Goal: Task Accomplishment & Management: Manage account settings

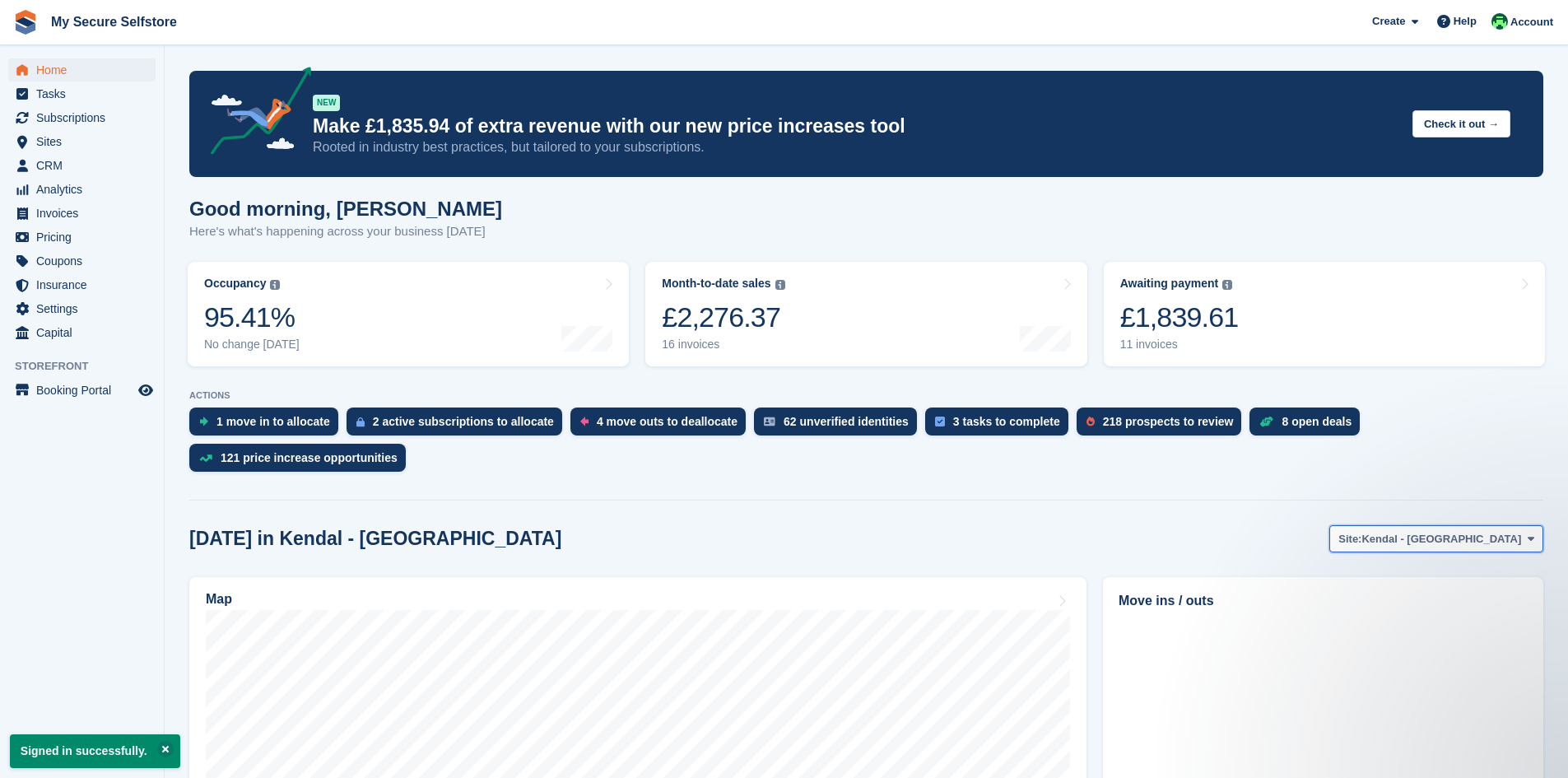
click at [1527, 534] on icon at bounding box center [1531, 539] width 7 height 10
click at [1485, 593] on link "Brighouse - Birds [PERSON_NAME]" at bounding box center [1425, 608] width 220 height 29
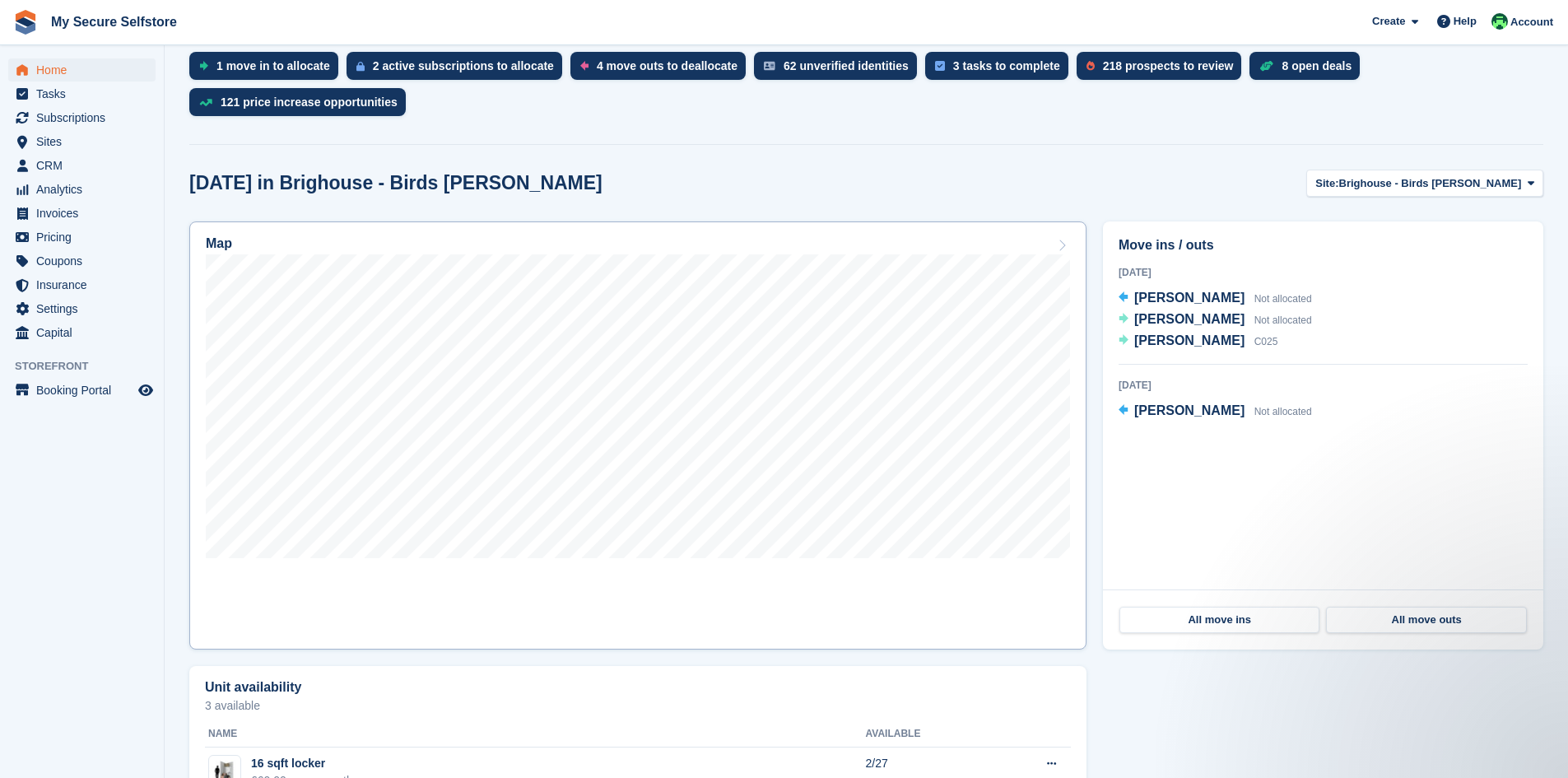
scroll to position [330, 0]
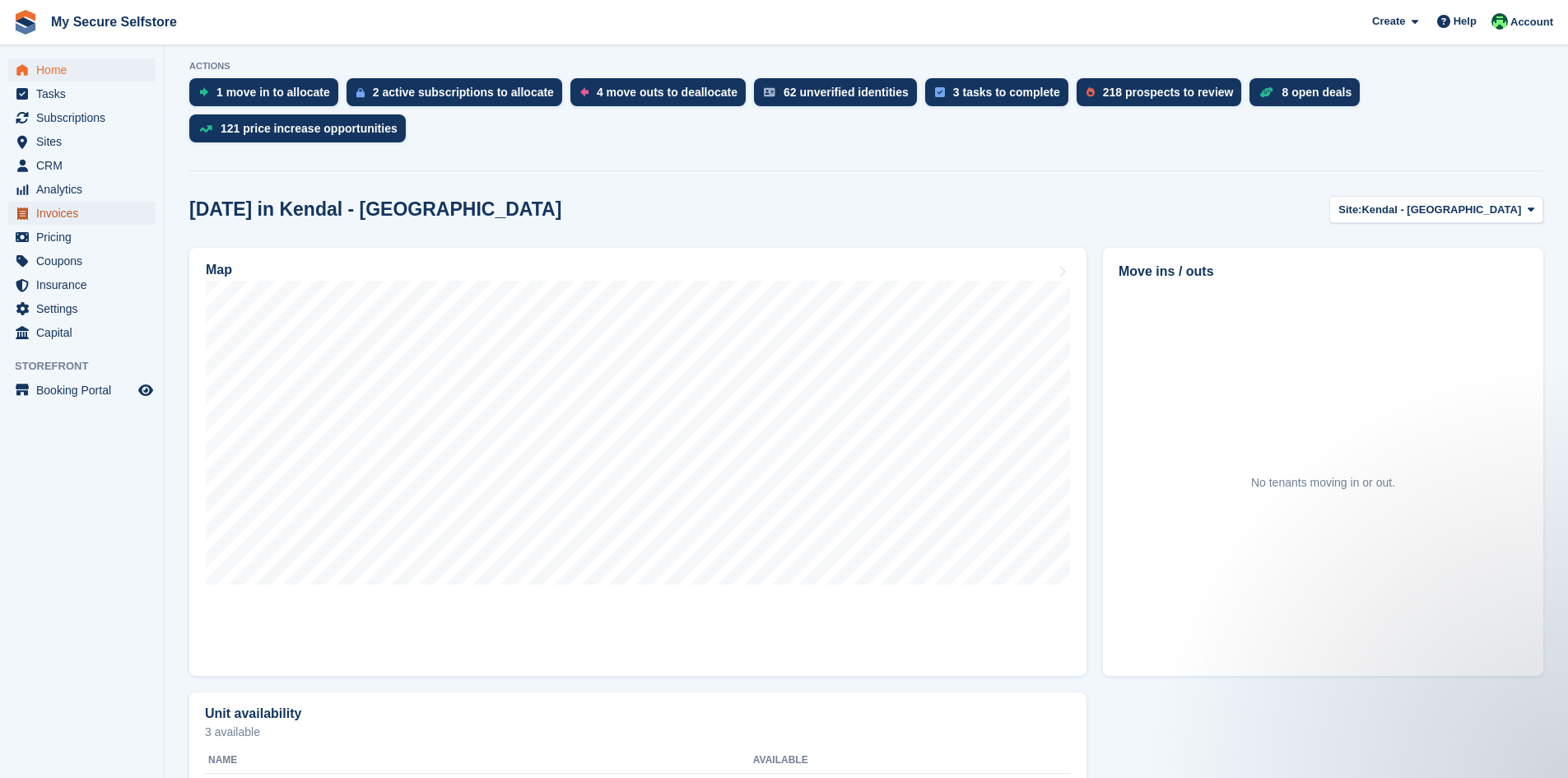
click at [43, 209] on span "Invoices" at bounding box center [86, 213] width 99 height 23
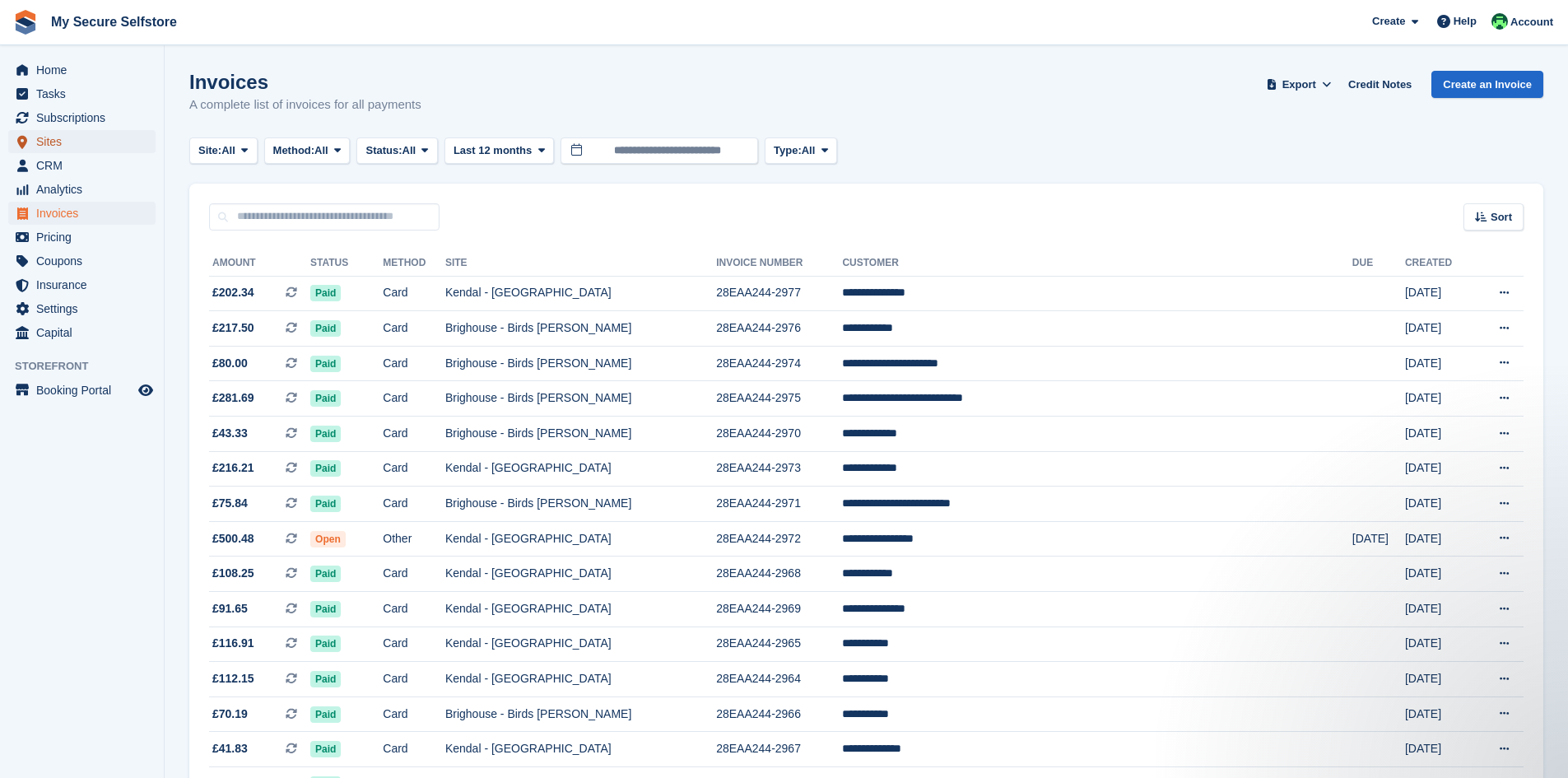
click at [45, 136] on span "Sites" at bounding box center [86, 141] width 99 height 23
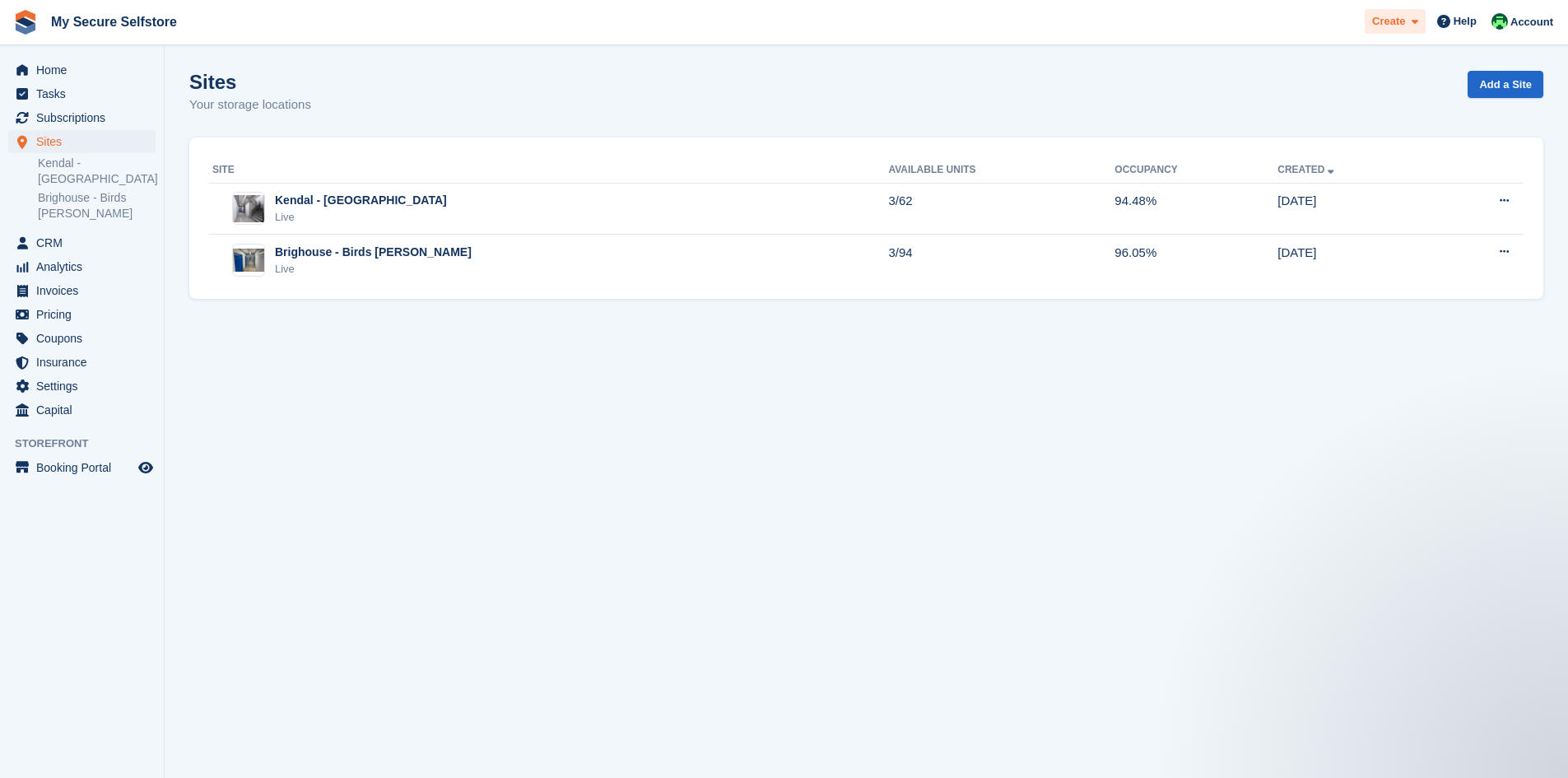
click at [1401, 26] on span "Create" at bounding box center [1388, 21] width 33 height 16
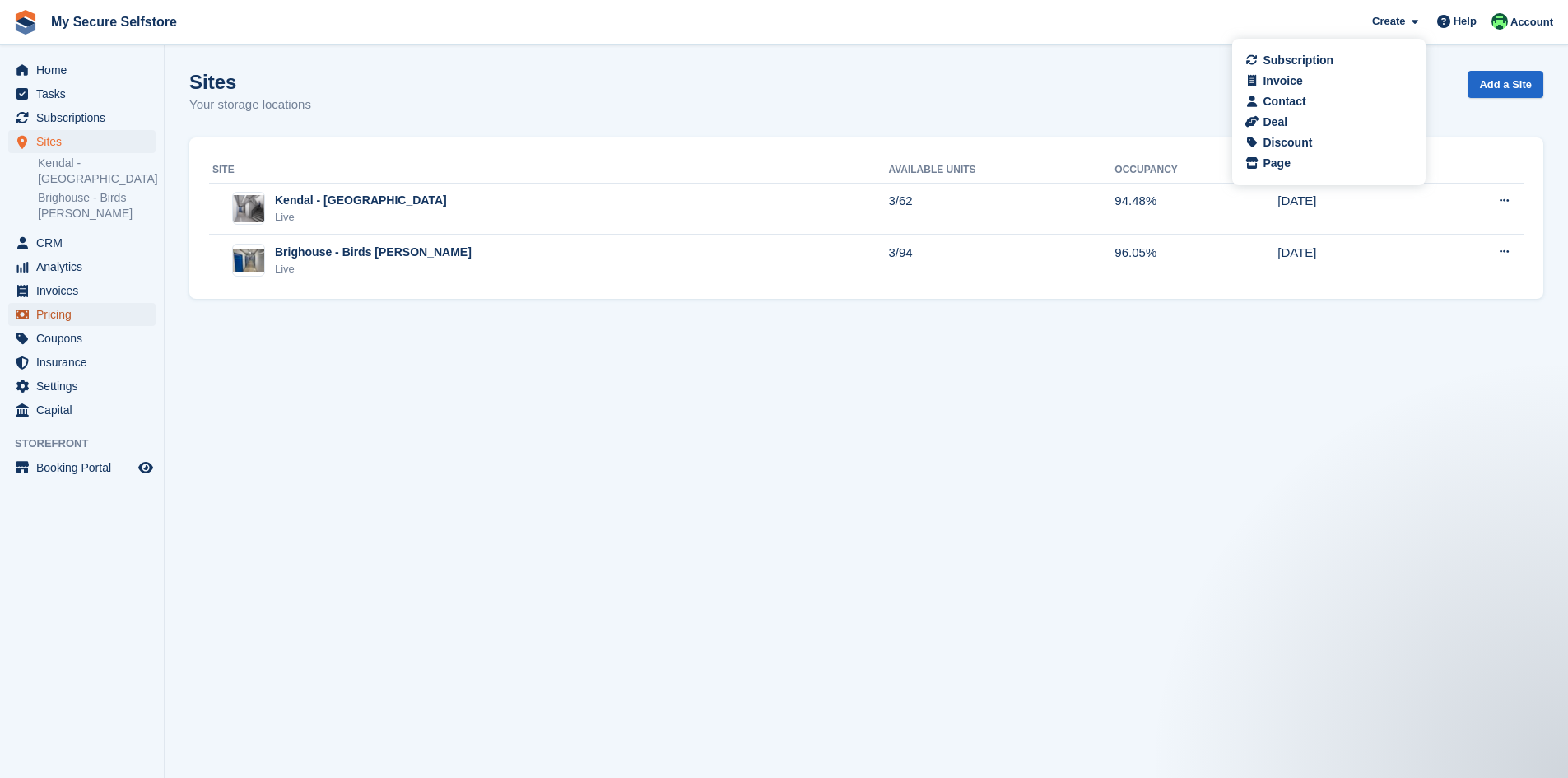
click at [53, 313] on span "Pricing" at bounding box center [86, 314] width 99 height 23
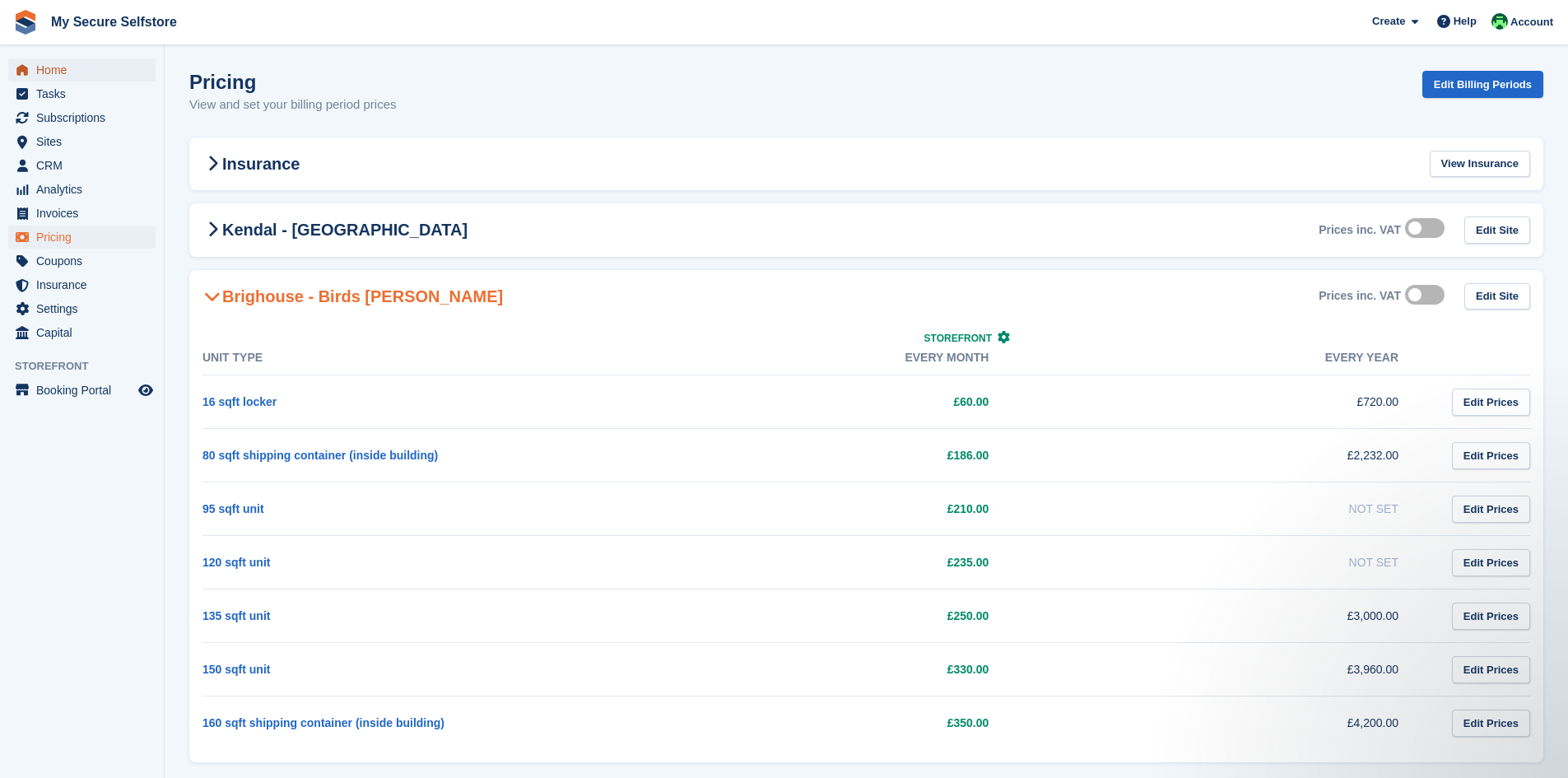
click at [40, 68] on span "Home" at bounding box center [86, 70] width 99 height 23
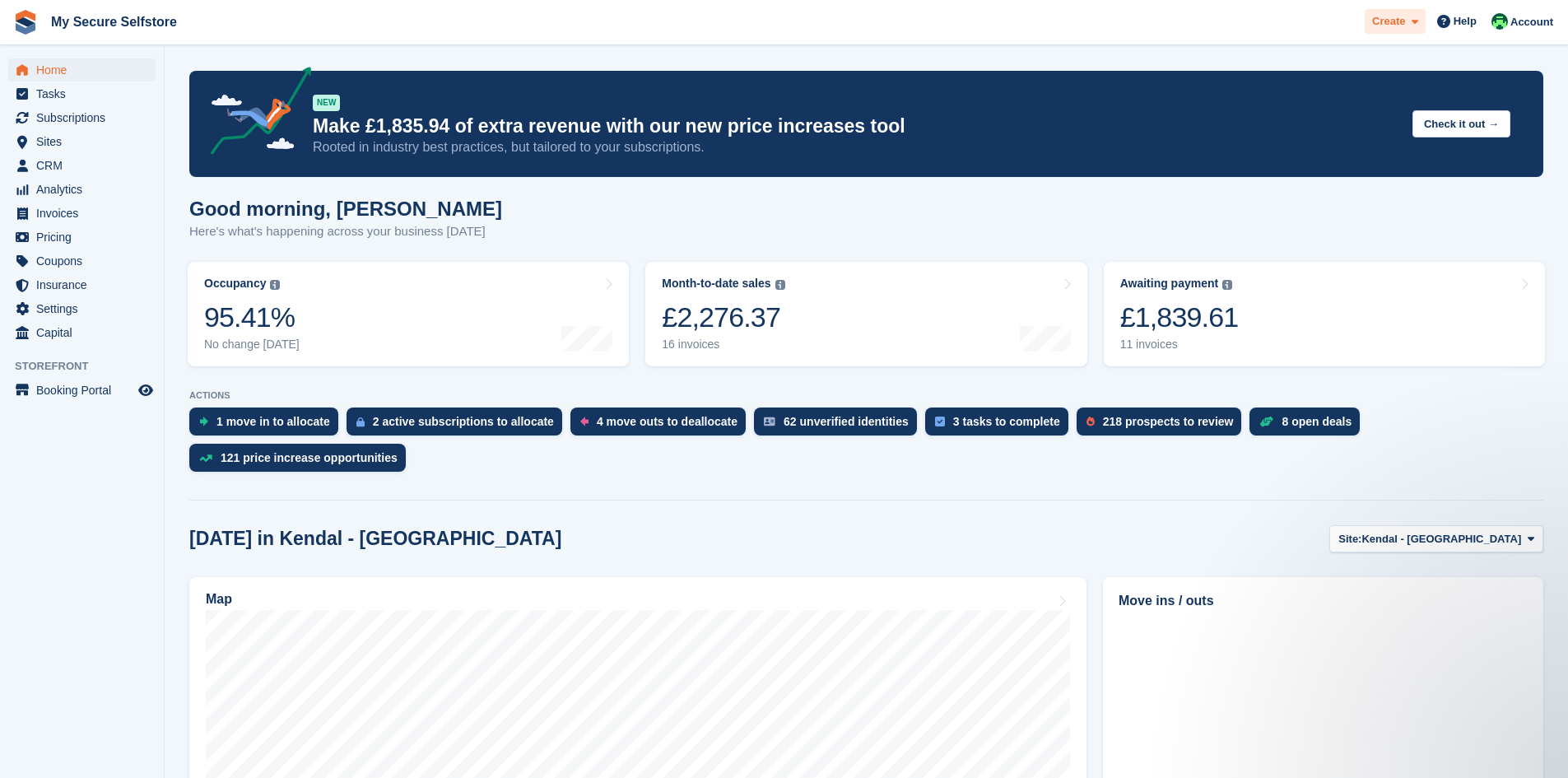
click at [1386, 25] on span "Create" at bounding box center [1388, 21] width 33 height 16
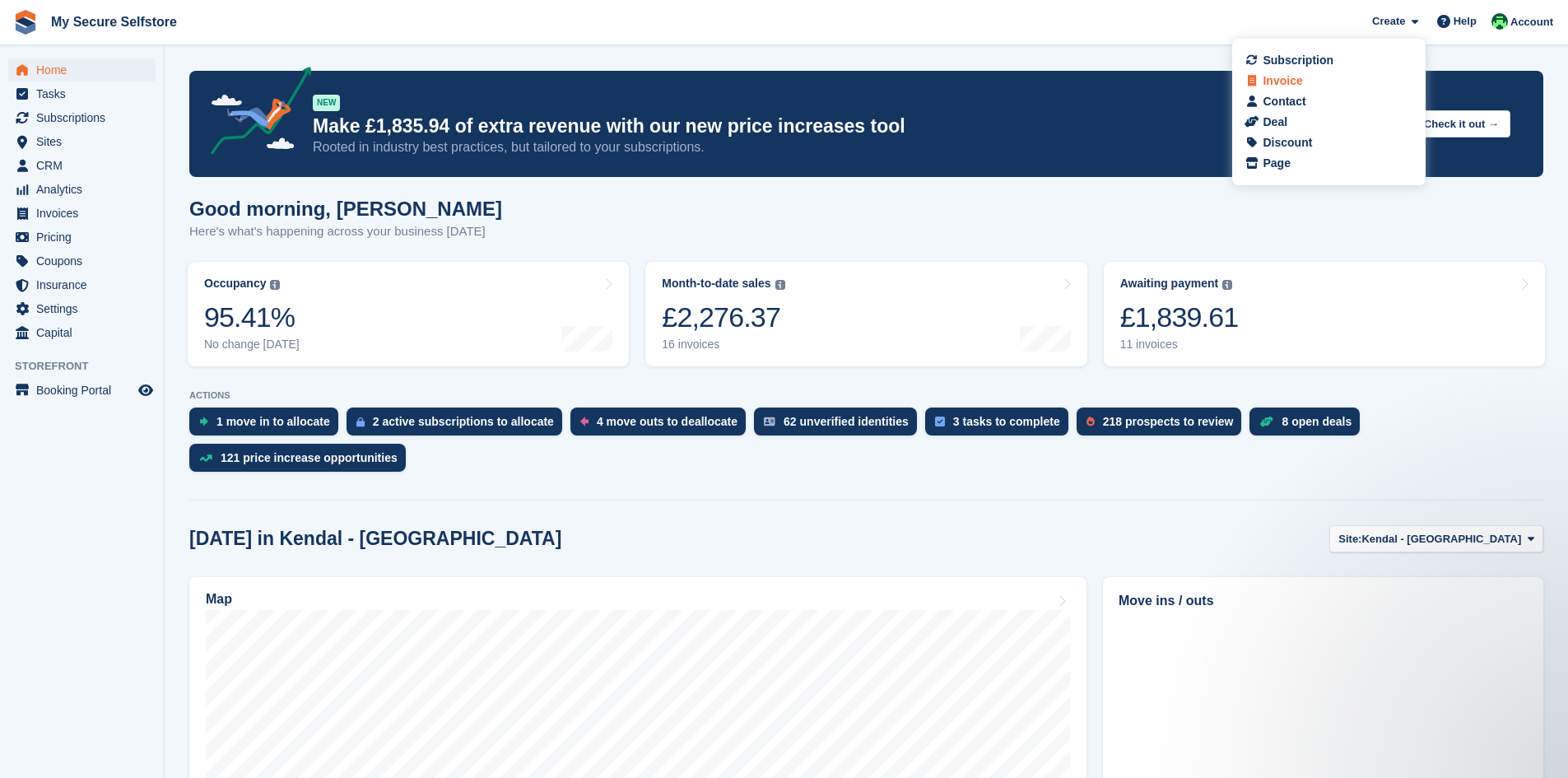
click at [1303, 80] on div "Invoice" at bounding box center [1328, 81] width 162 height 17
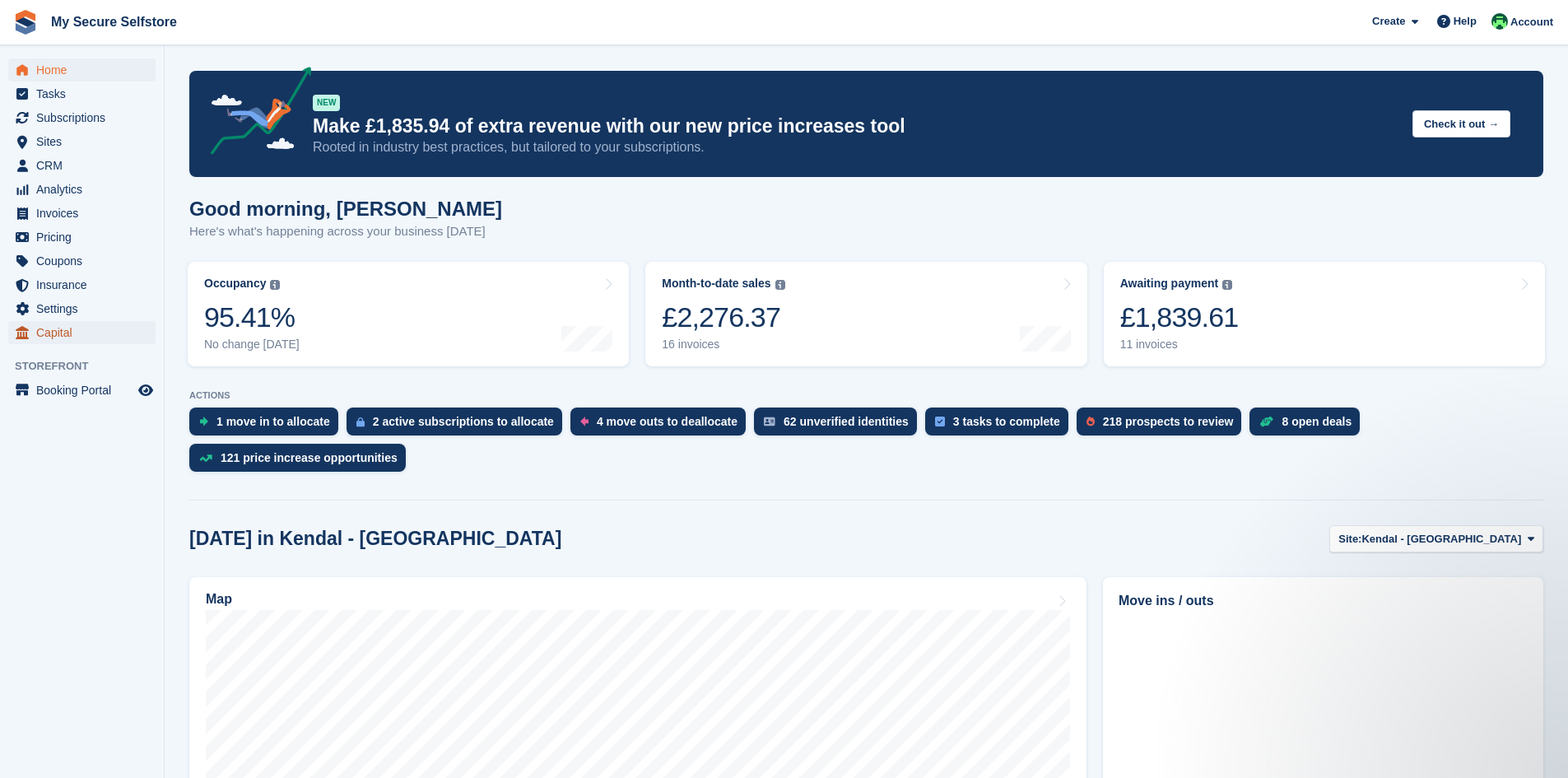
click at [54, 326] on span "Capital" at bounding box center [86, 332] width 99 height 23
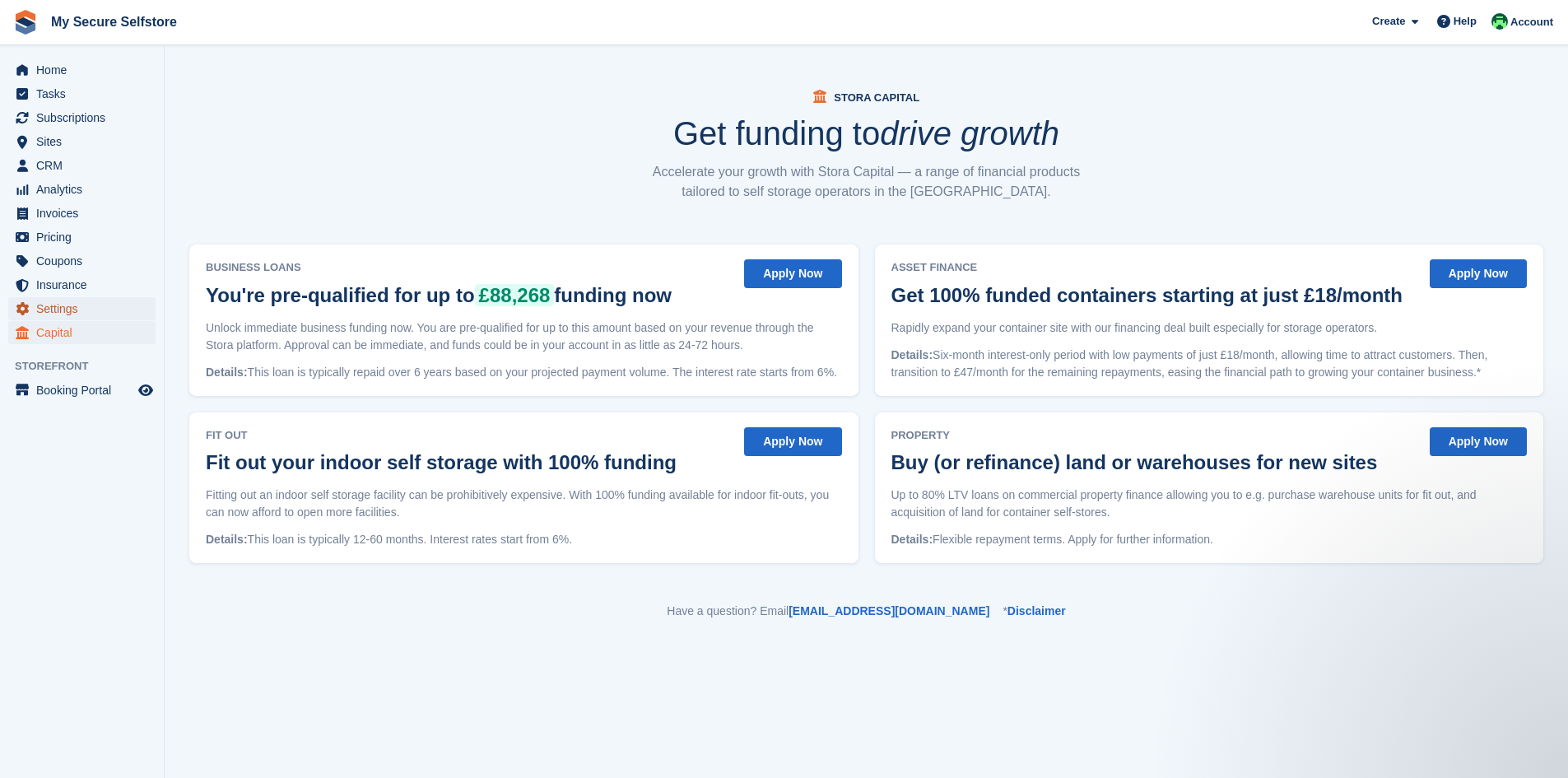
click at [58, 311] on span "Settings" at bounding box center [86, 308] width 99 height 23
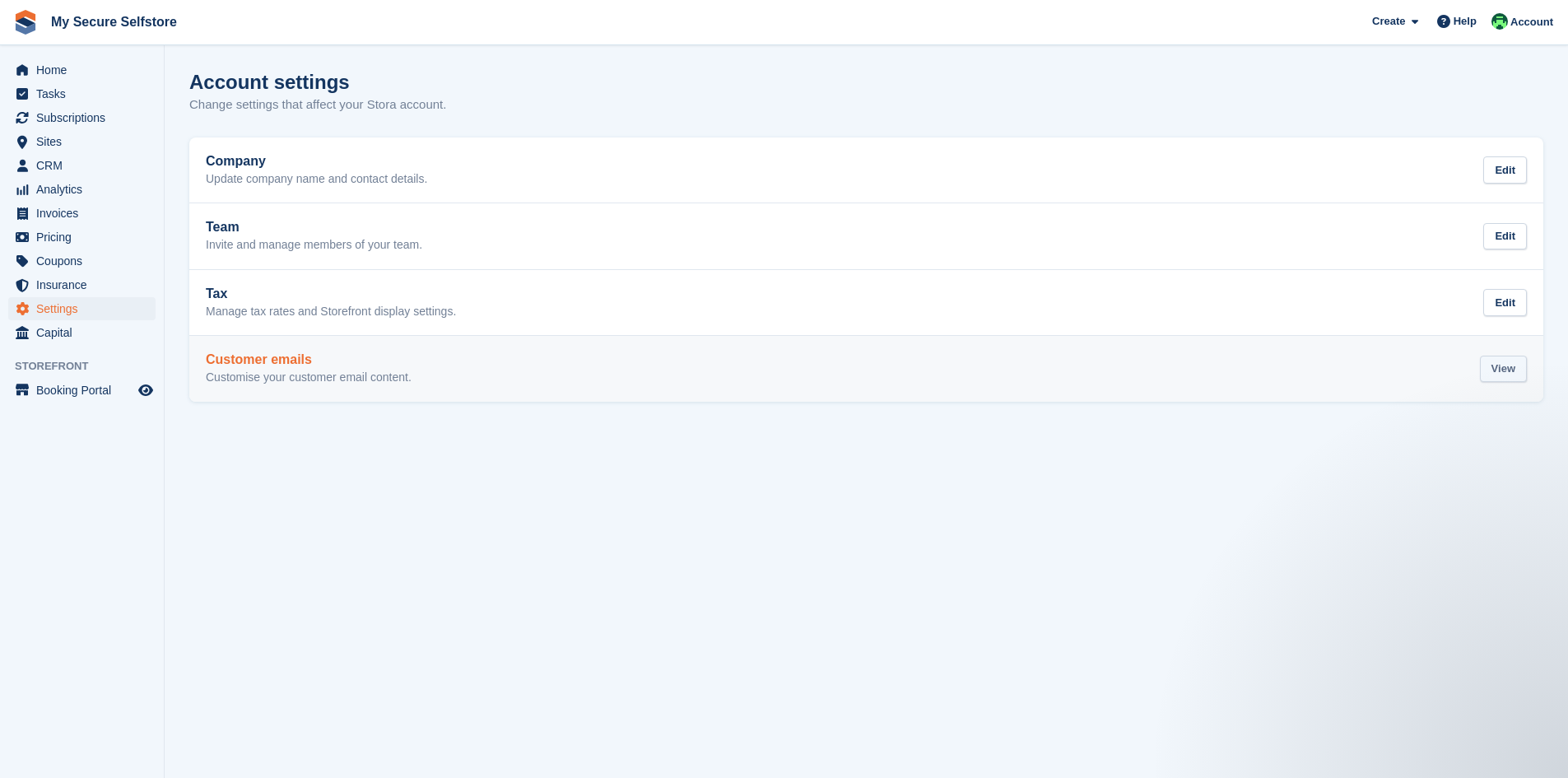
click at [1505, 367] on div "View" at bounding box center [1503, 369] width 47 height 27
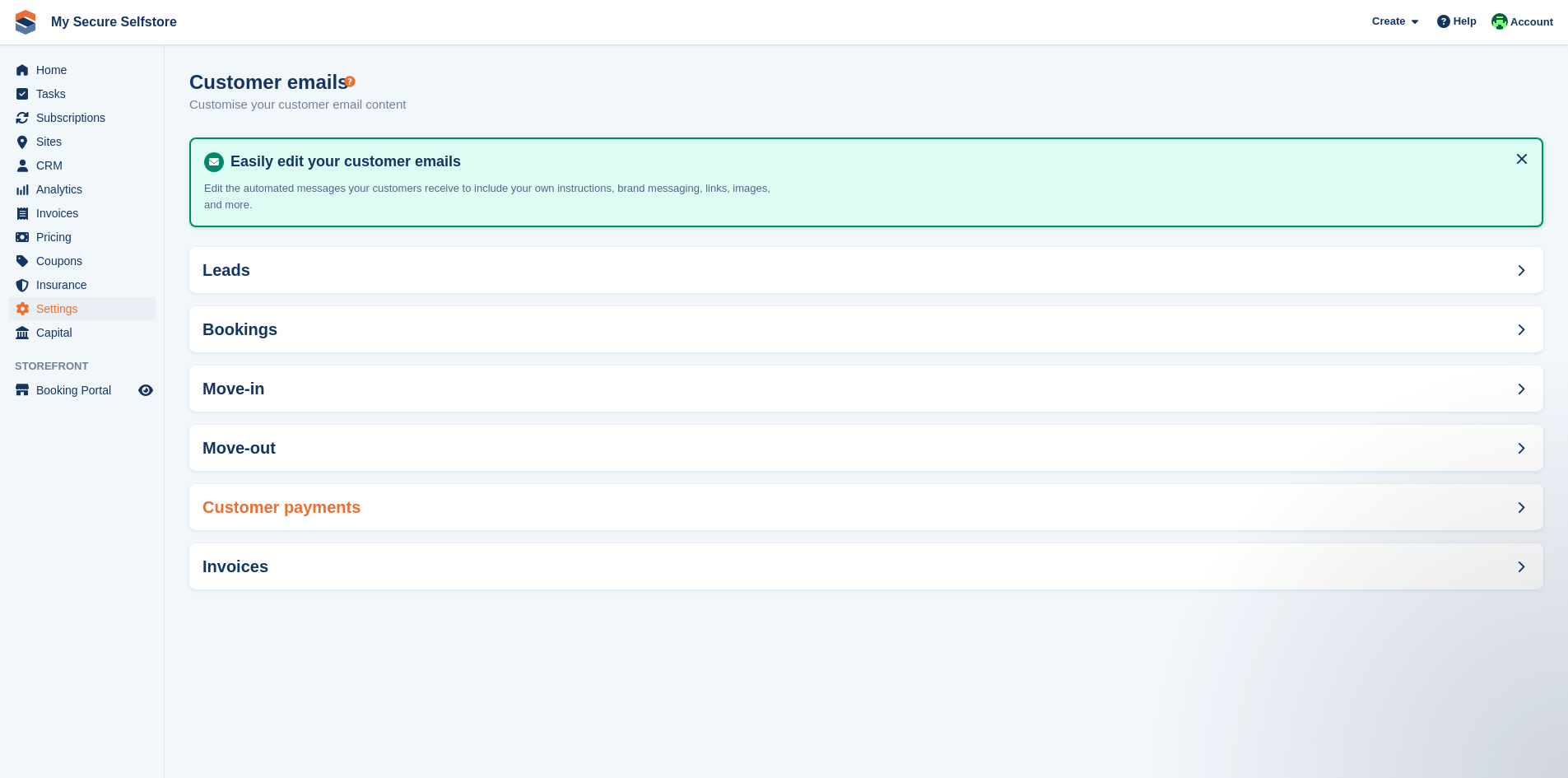
click at [1519, 500] on span at bounding box center [1520, 507] width 20 height 20
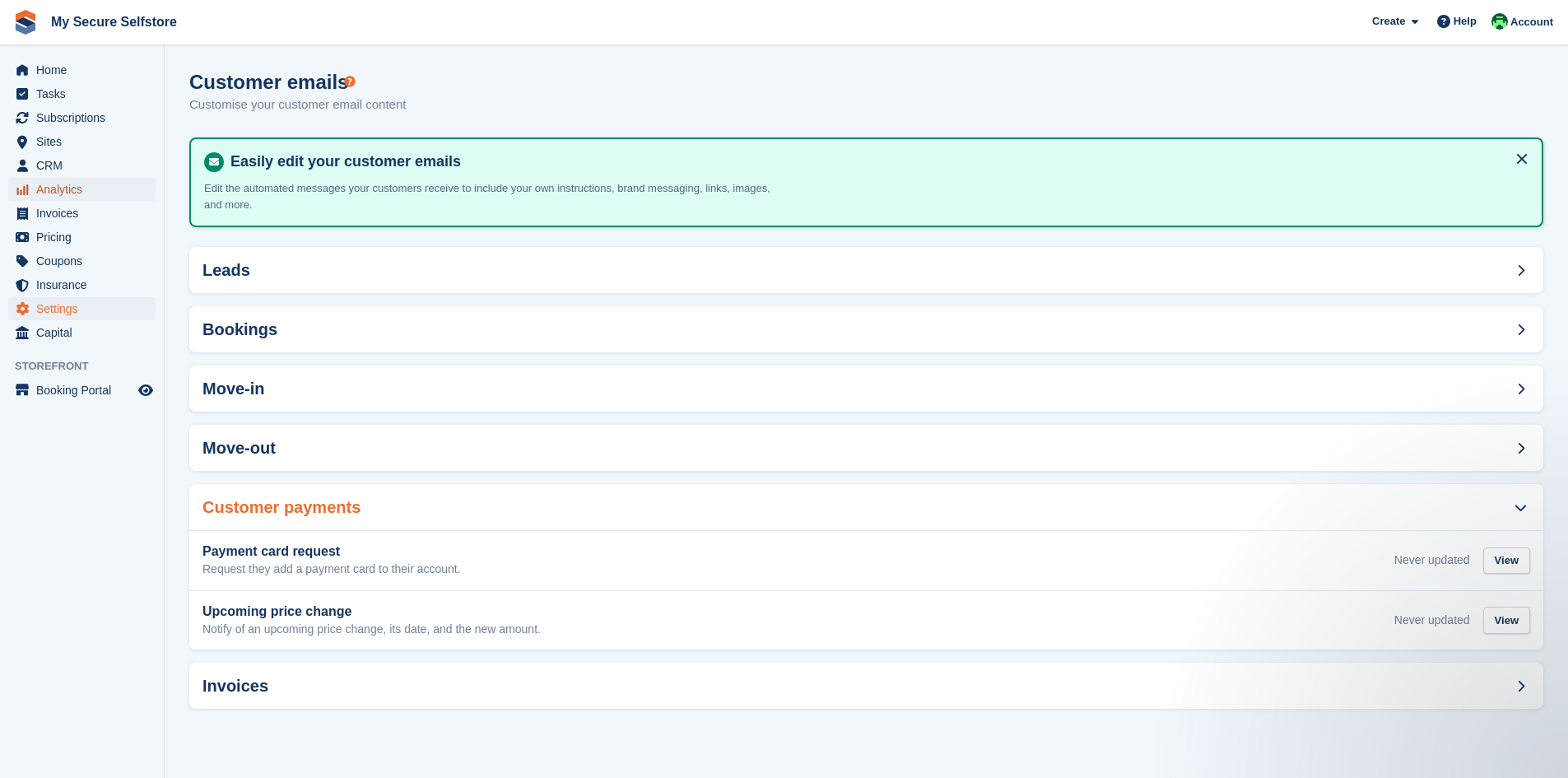
click at [69, 183] on span "Analytics" at bounding box center [86, 190] width 99 height 23
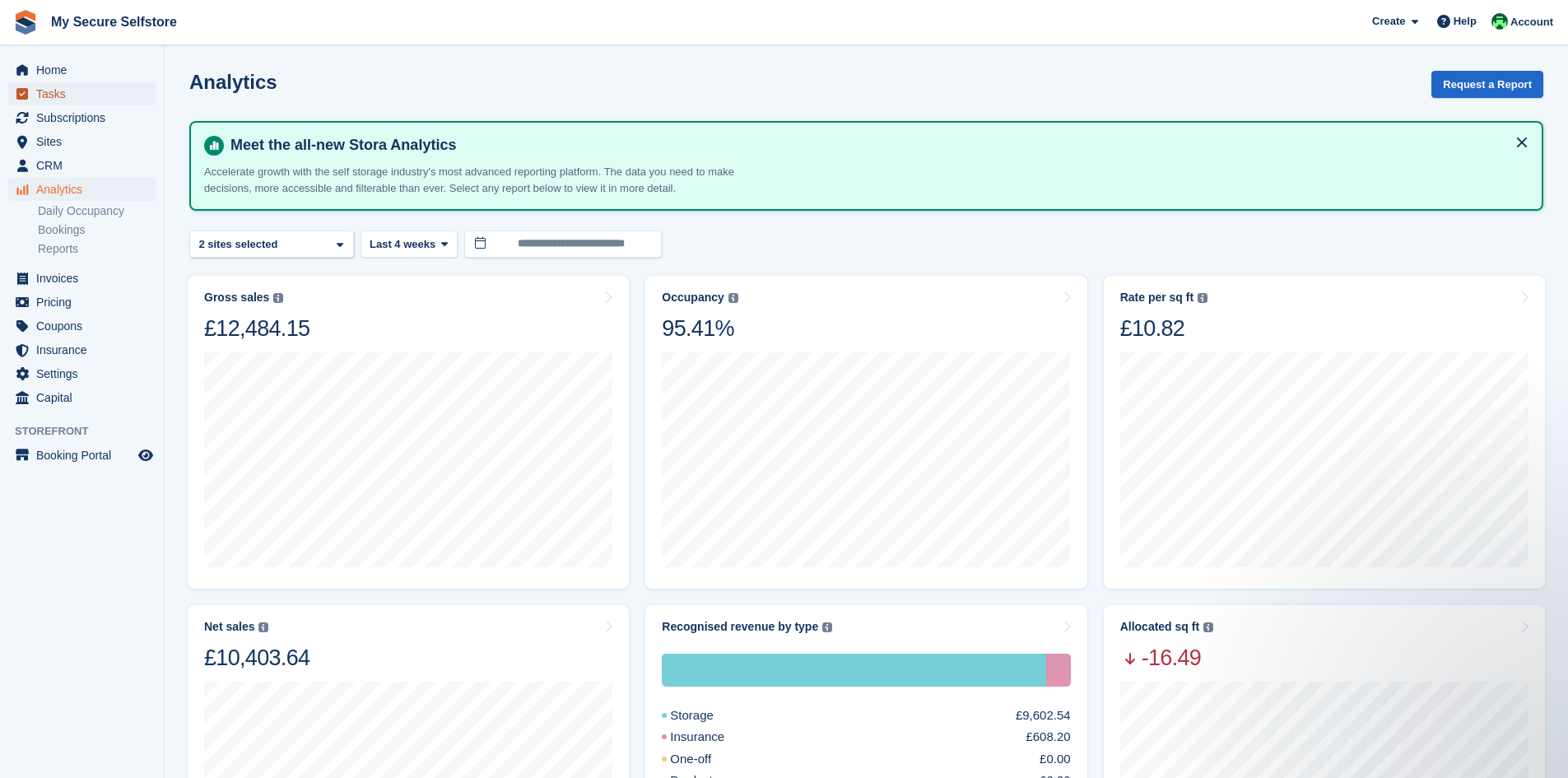
click at [42, 96] on span "Tasks" at bounding box center [86, 93] width 99 height 23
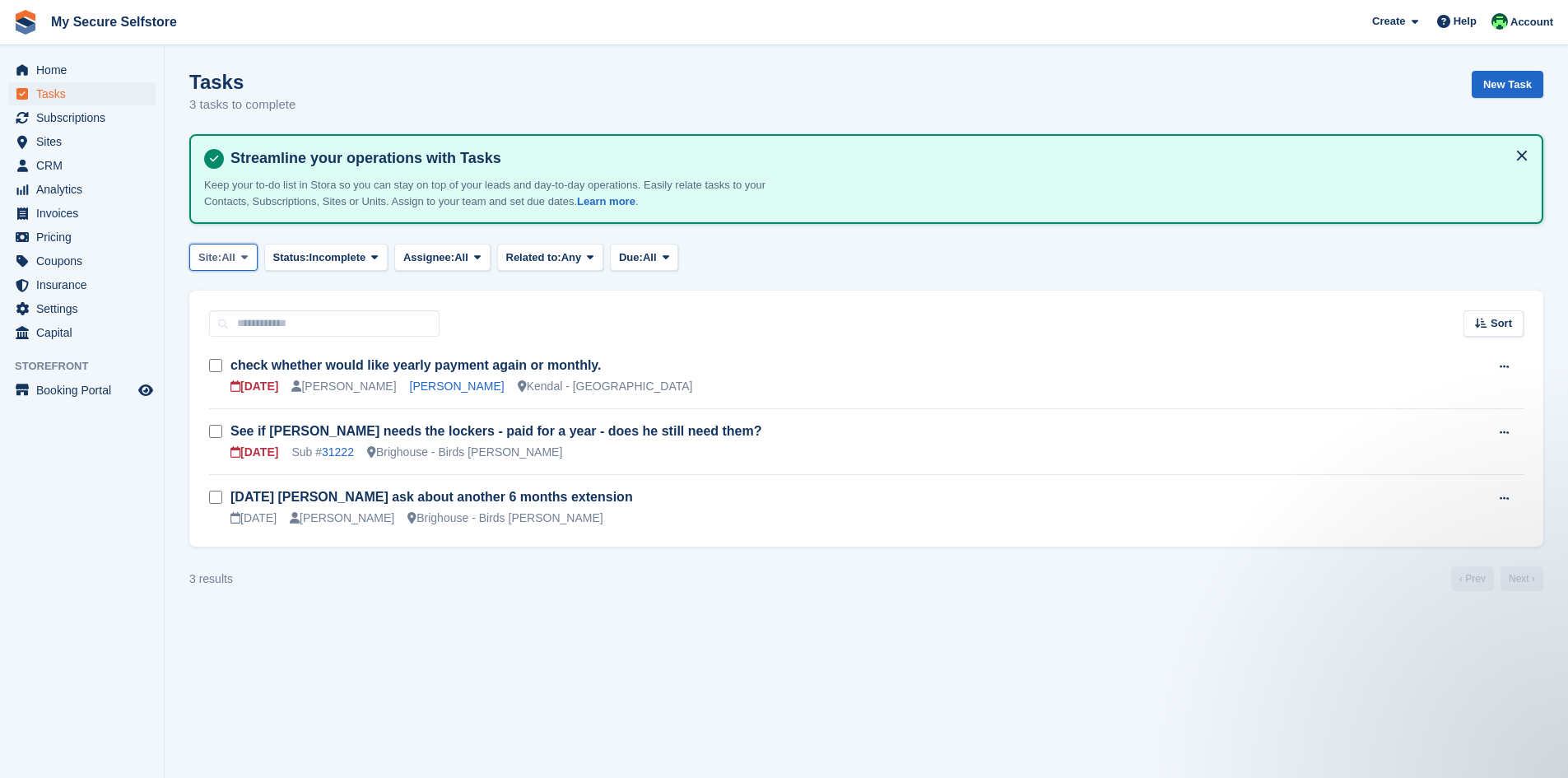
click at [247, 257] on icon at bounding box center [245, 257] width 7 height 10
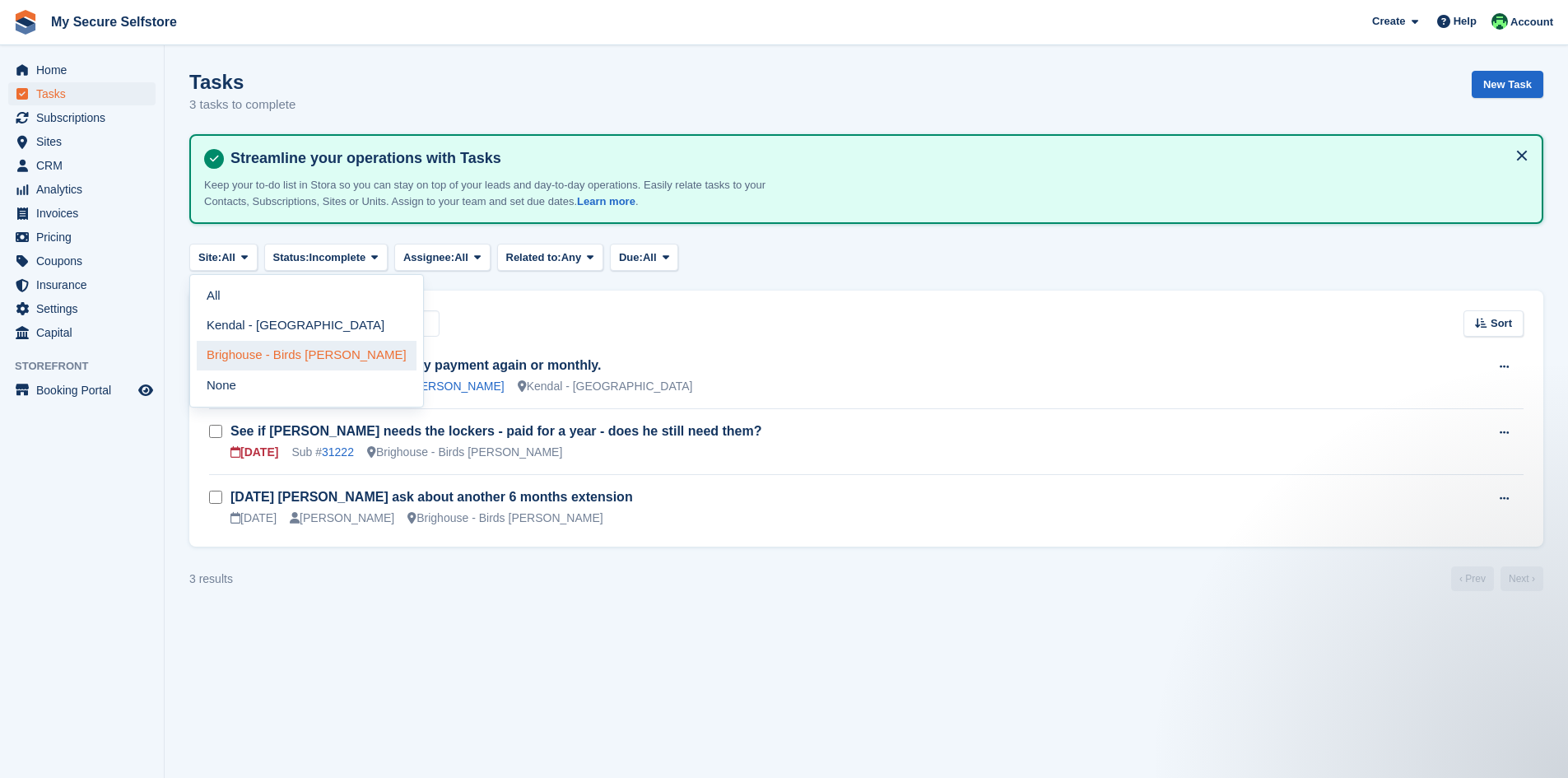
click at [263, 351] on link "Brighouse - Birds [PERSON_NAME]" at bounding box center [306, 356] width 220 height 29
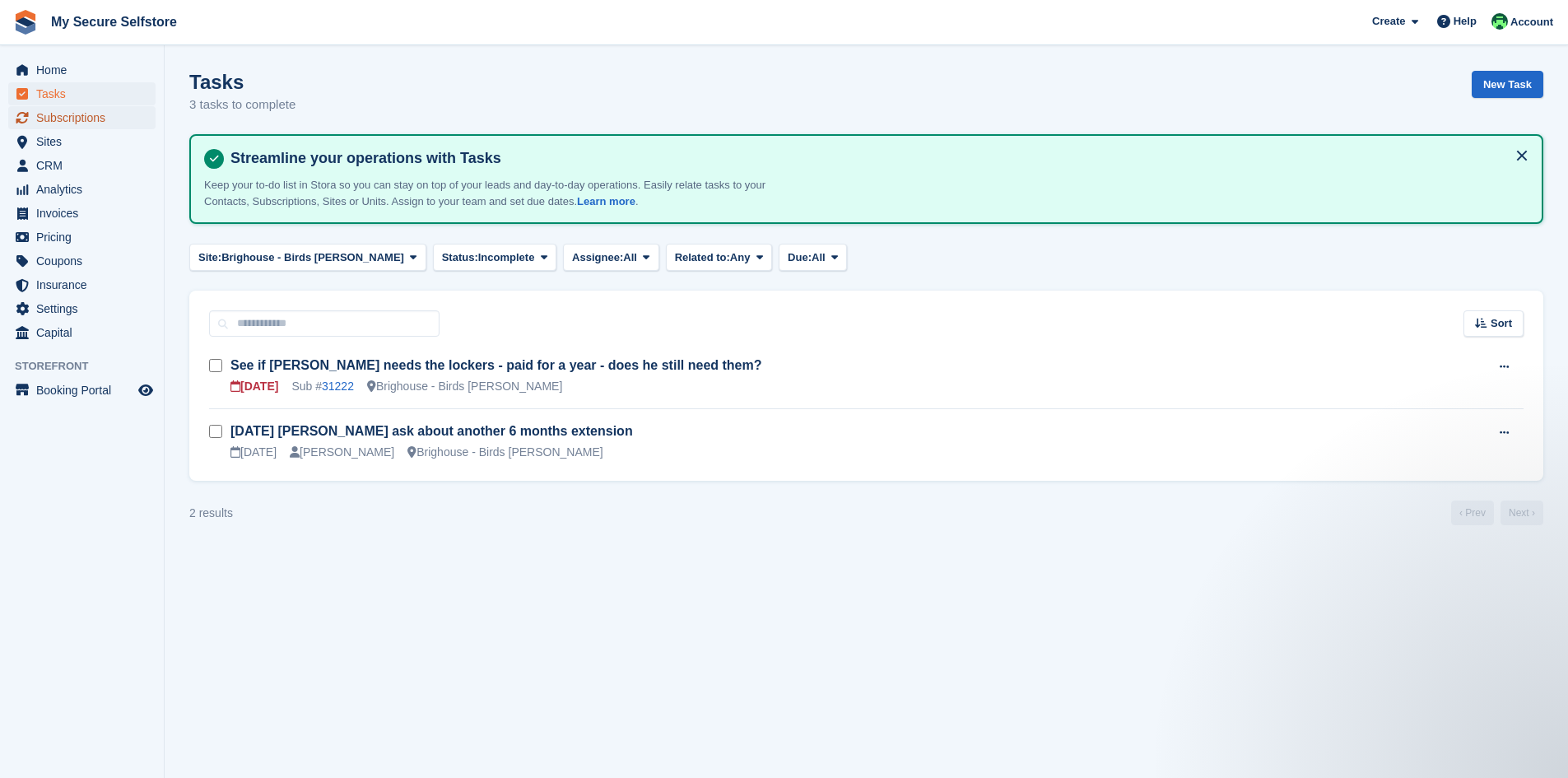
click at [102, 119] on span "Subscriptions" at bounding box center [86, 118] width 99 height 23
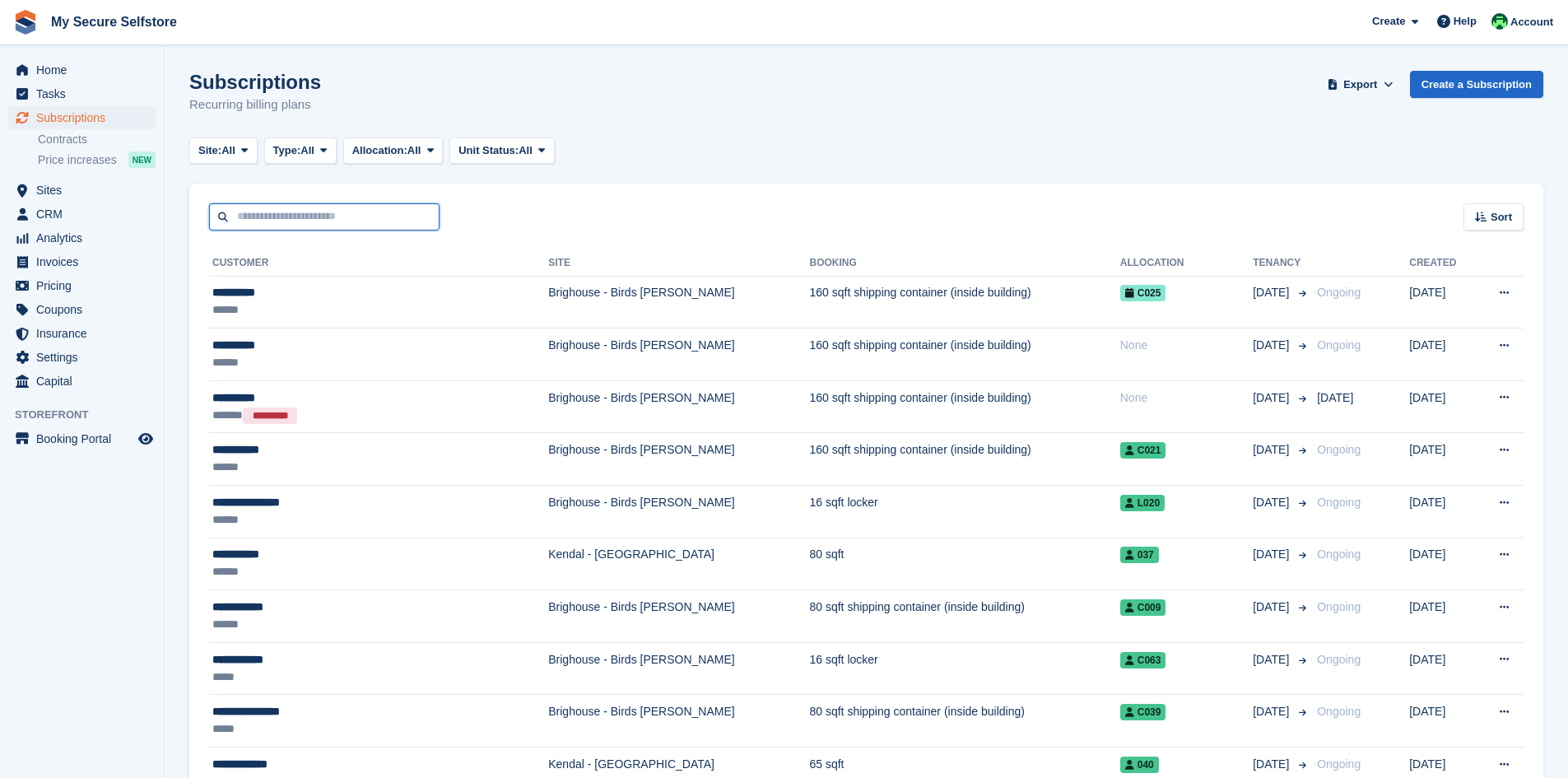
click at [364, 220] on input "text" at bounding box center [324, 216] width 230 height 27
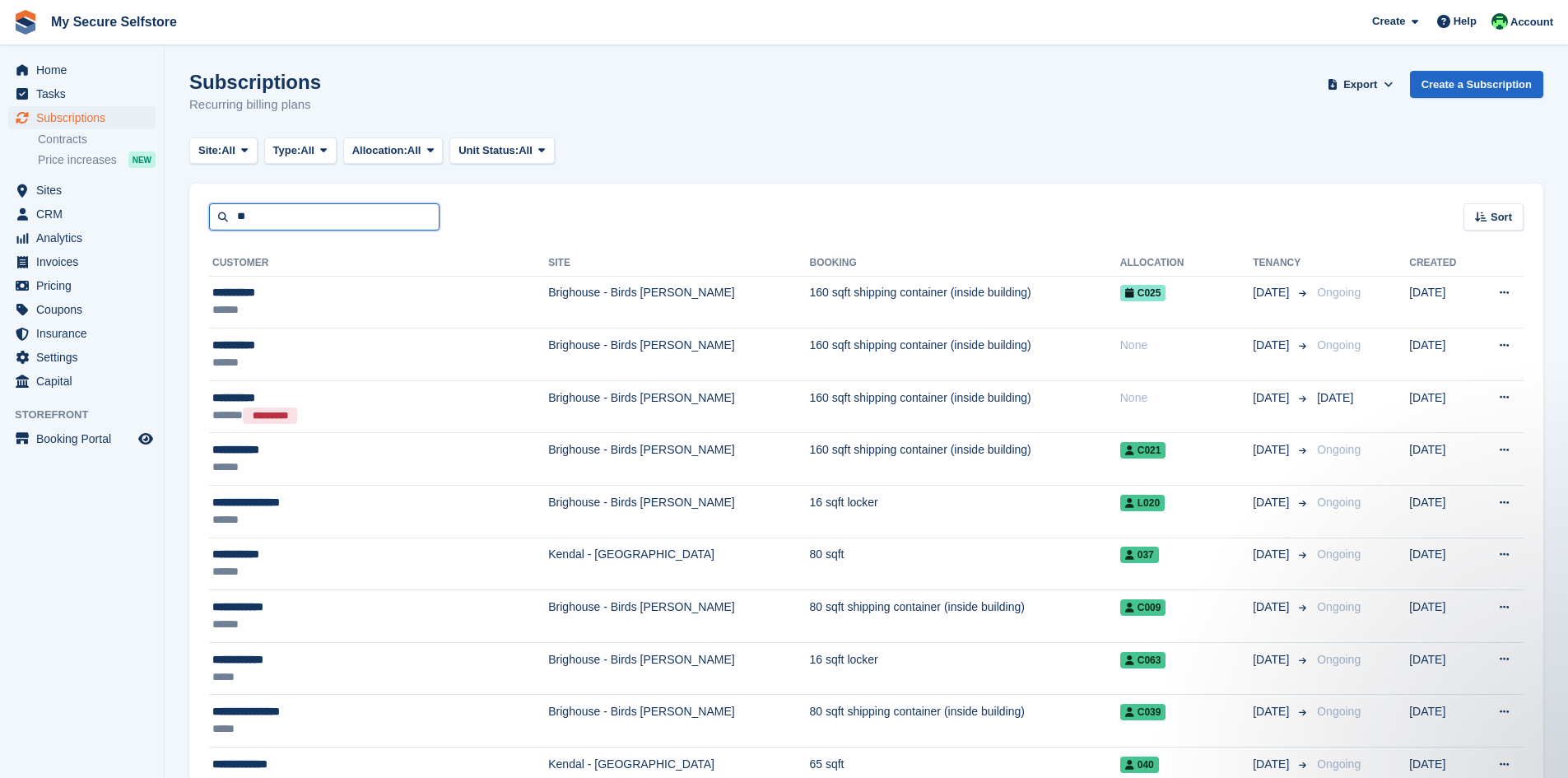
type input "**"
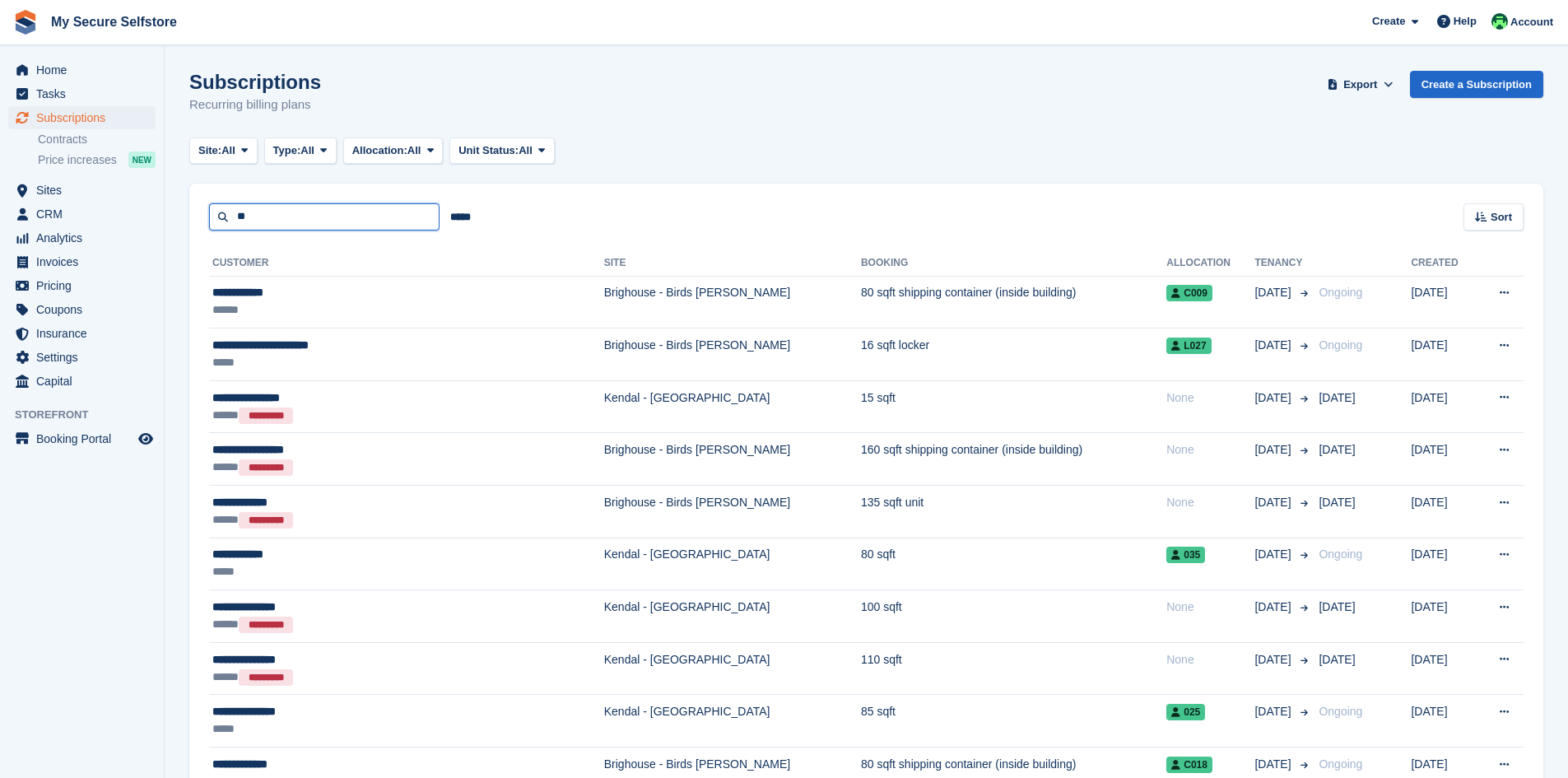
click at [279, 219] on input "**" at bounding box center [324, 216] width 230 height 27
type input "*****"
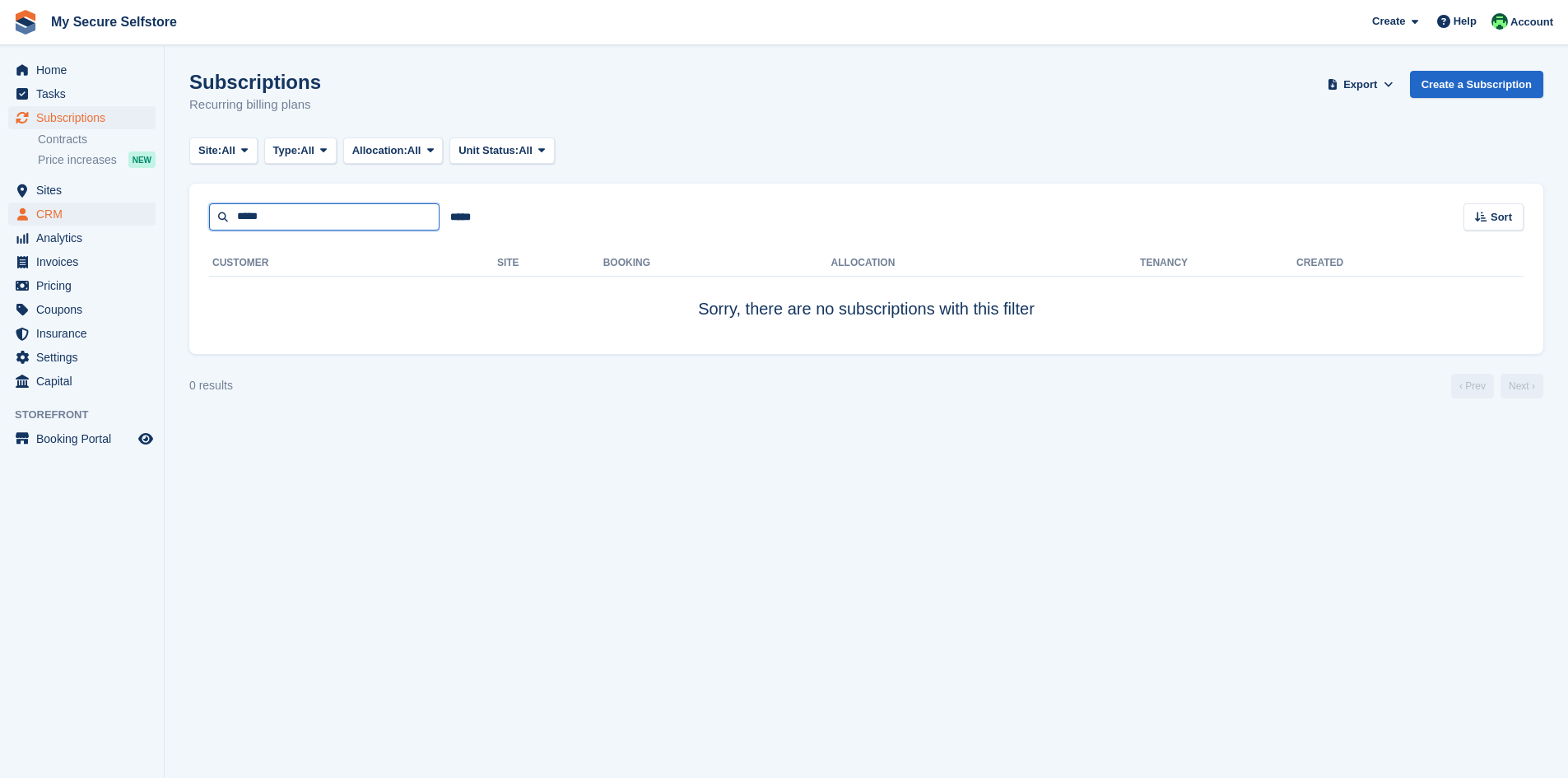
drag, startPoint x: 289, startPoint y: 217, endPoint x: 128, endPoint y: 203, distance: 161.6
click at [128, 203] on div "Home Tasks Subscriptions Subscriptions Subscriptions Contracts Price increases …" at bounding box center [784, 389] width 1568 height 778
type input "*"
type input "*****"
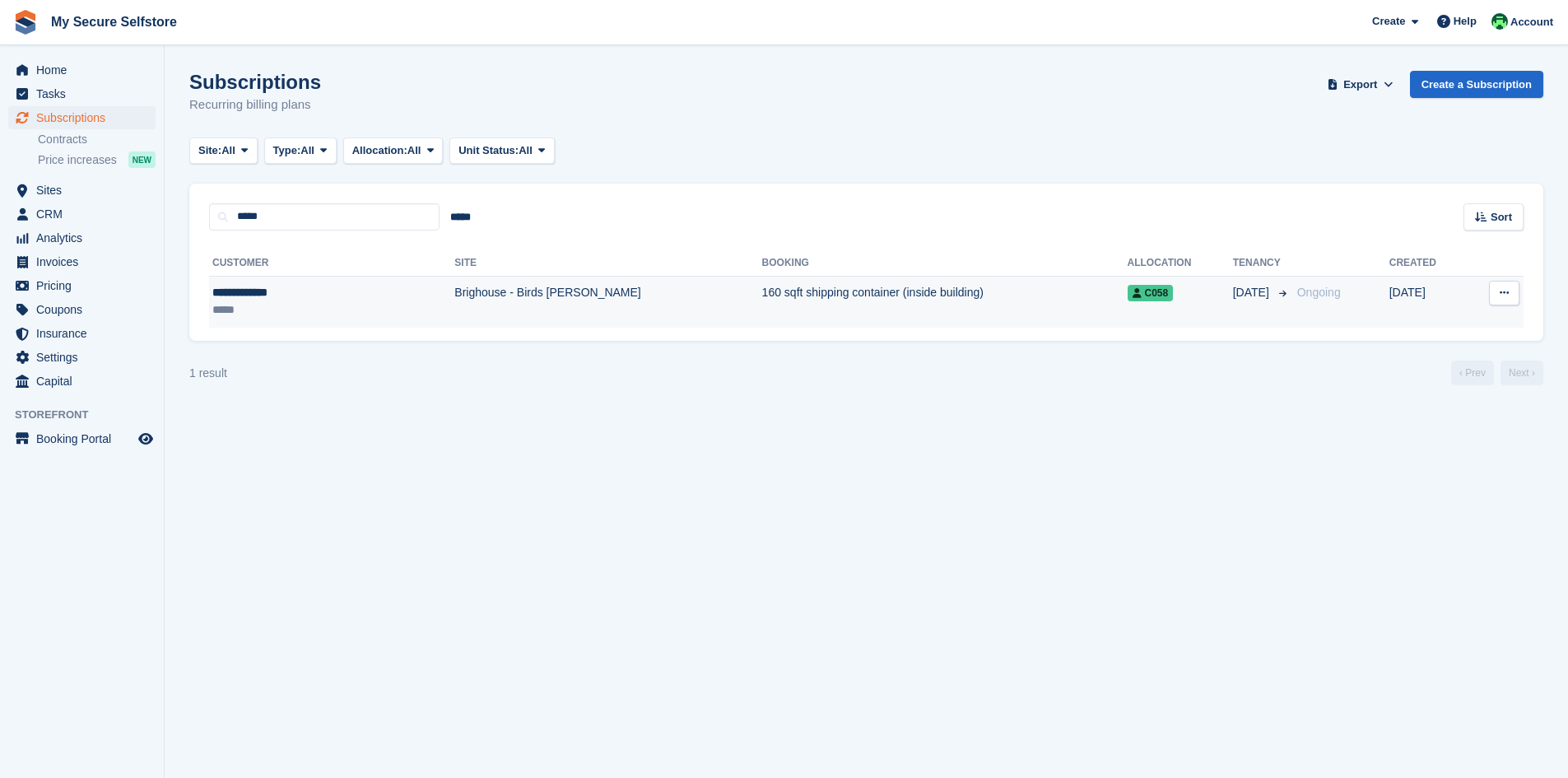
click at [1511, 293] on button at bounding box center [1503, 293] width 30 height 25
click at [1443, 325] on p "View customer" at bounding box center [1440, 325] width 144 height 22
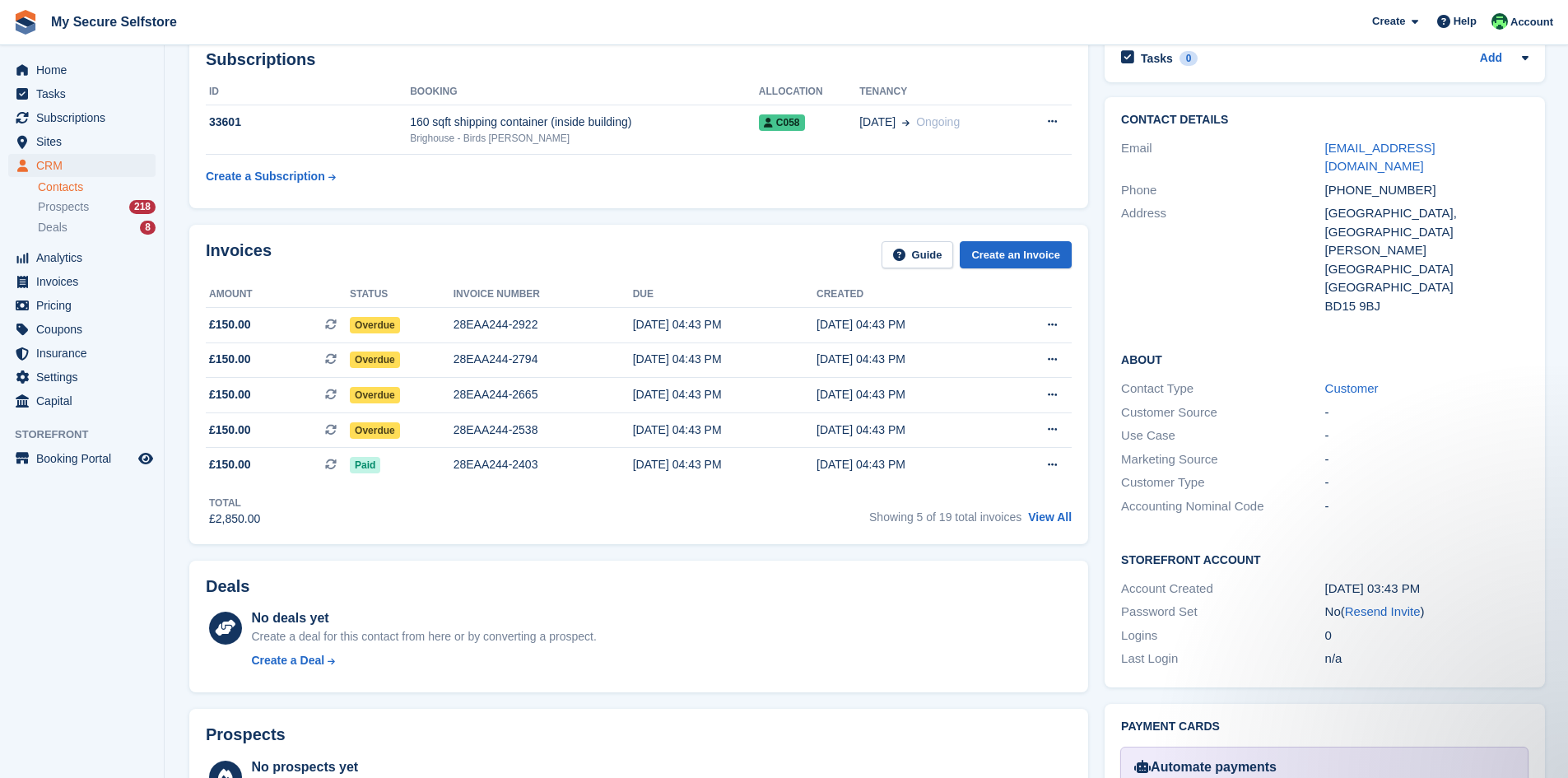
scroll to position [247, 0]
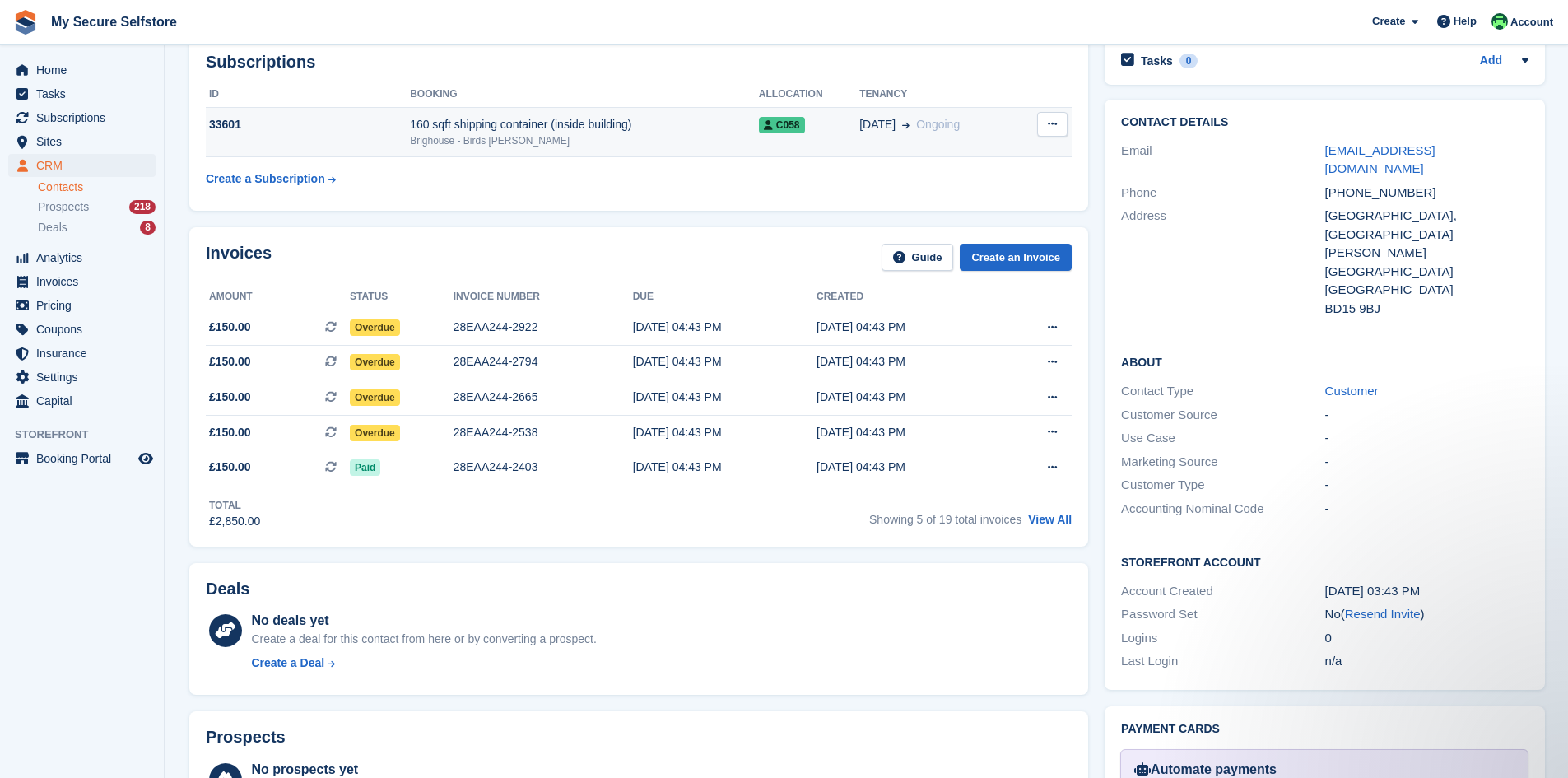
click at [1049, 124] on icon at bounding box center [1052, 124] width 9 height 10
click at [1020, 258] on link "Create an Invoice" at bounding box center [1014, 257] width 112 height 27
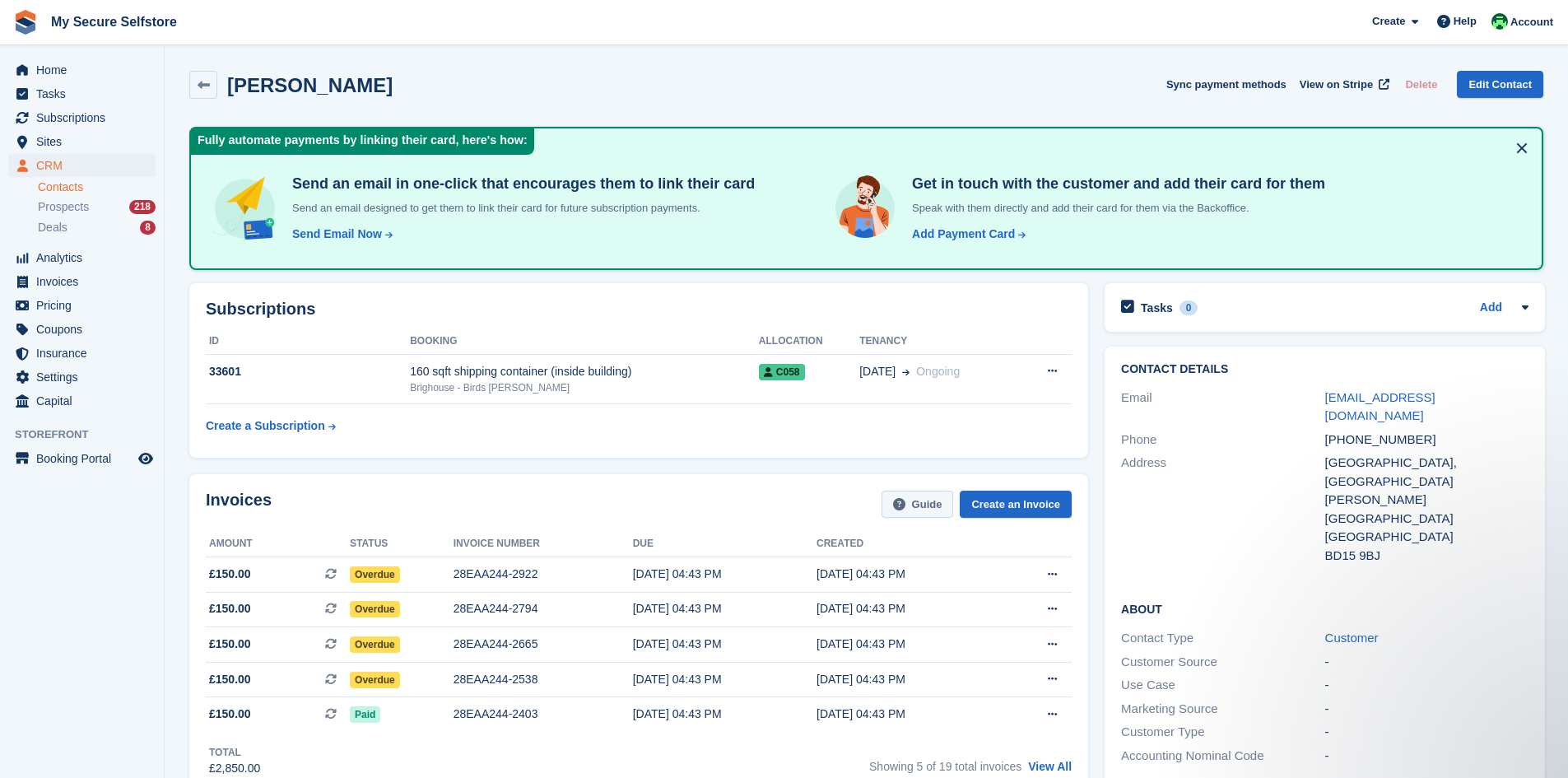
click at [925, 501] on link "Guide" at bounding box center [918, 504] width 73 height 27
click at [1348, 82] on span "View on Stripe" at bounding box center [1335, 84] width 74 height 16
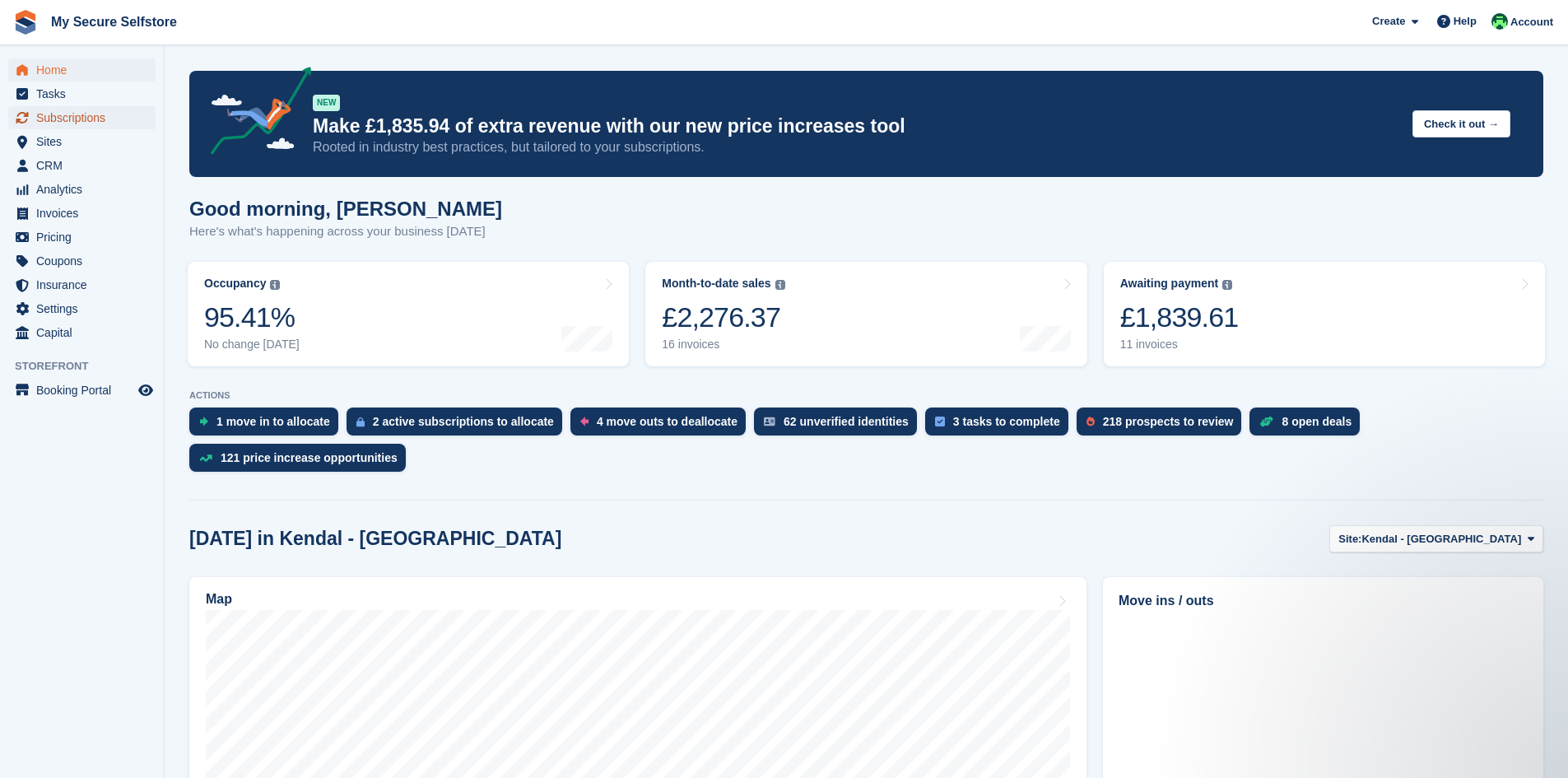
click at [65, 114] on span "Subscriptions" at bounding box center [86, 118] width 99 height 23
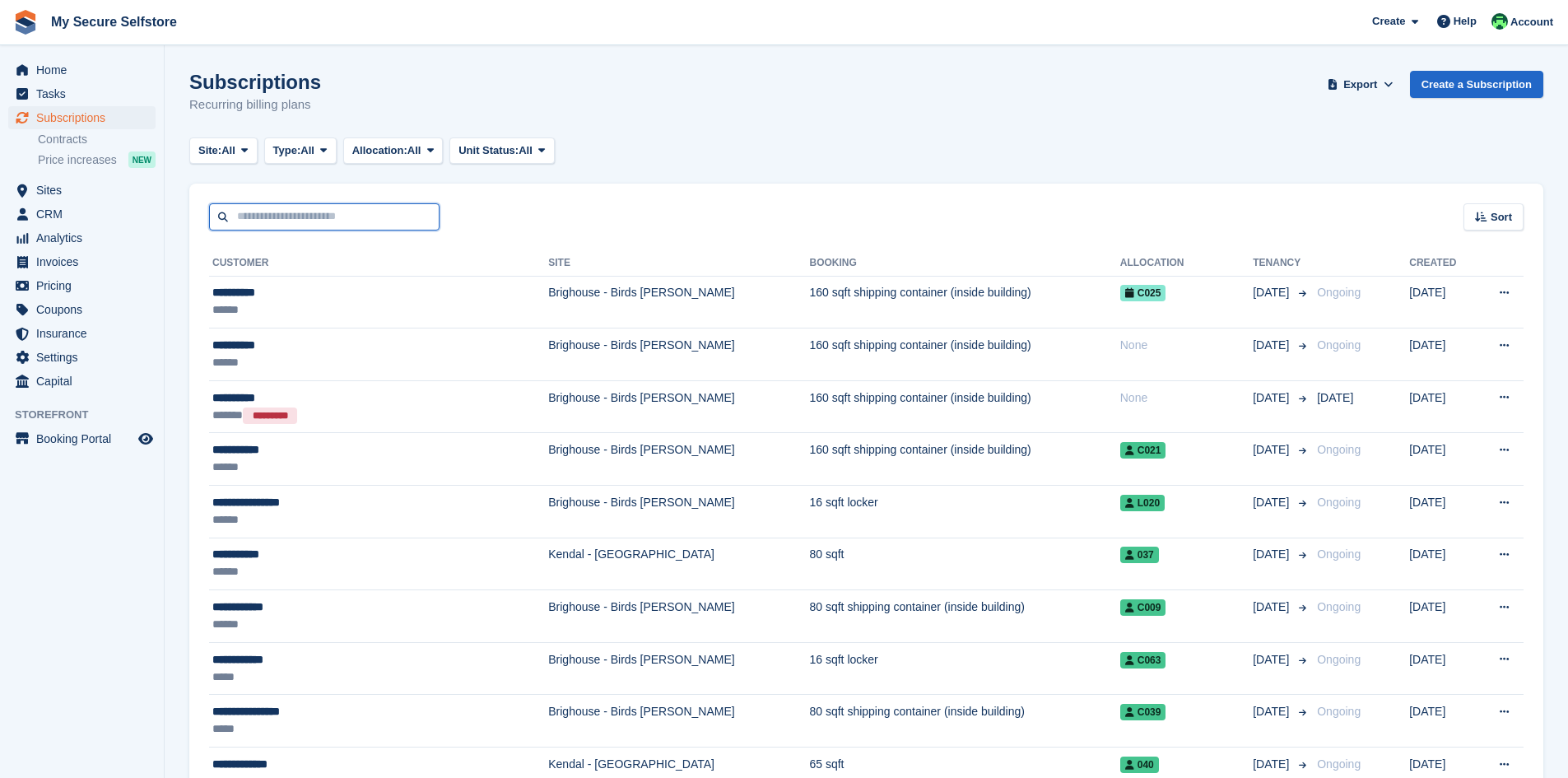
click at [255, 212] on input "text" at bounding box center [324, 216] width 230 height 27
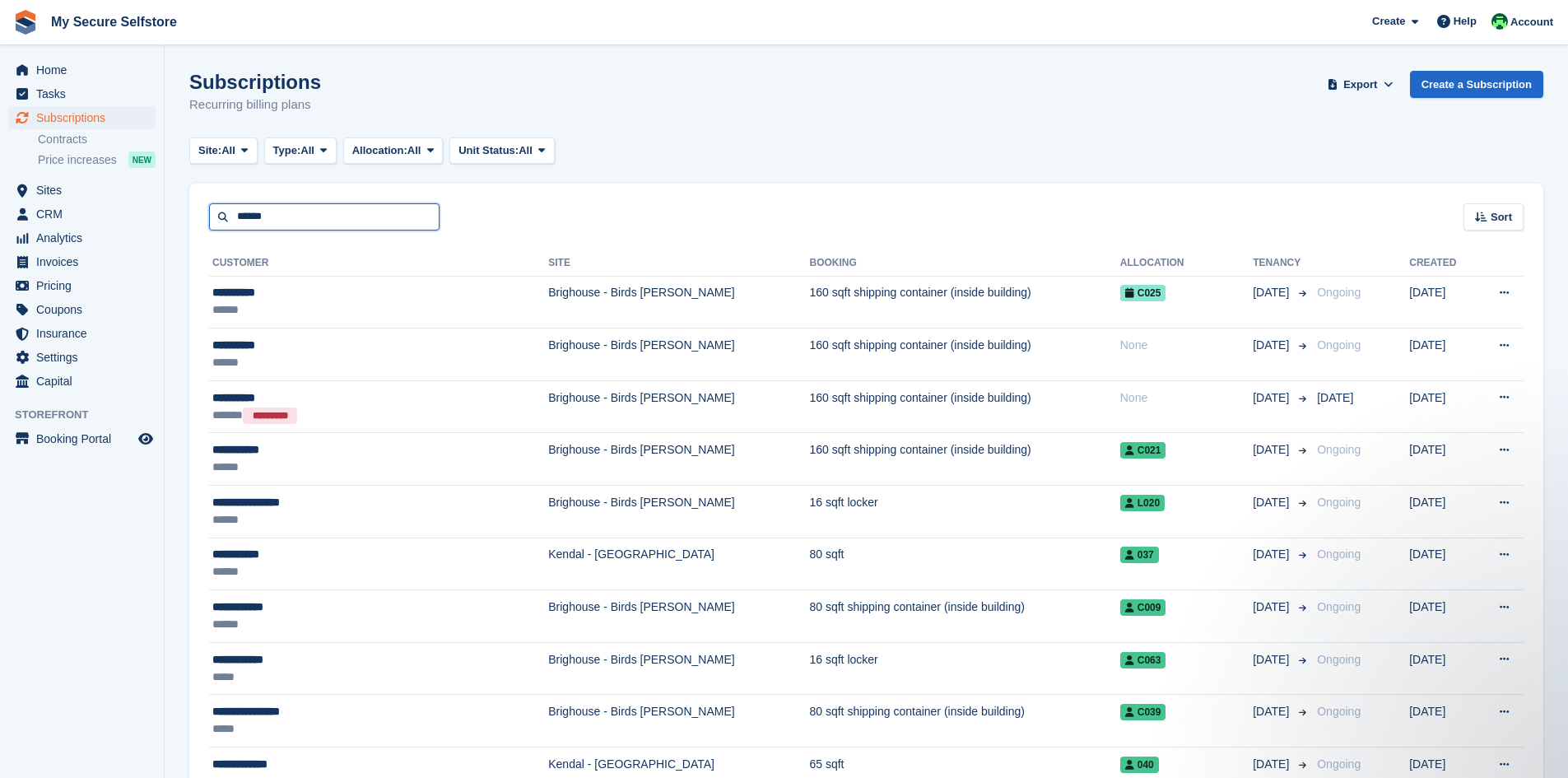
type input "*****"
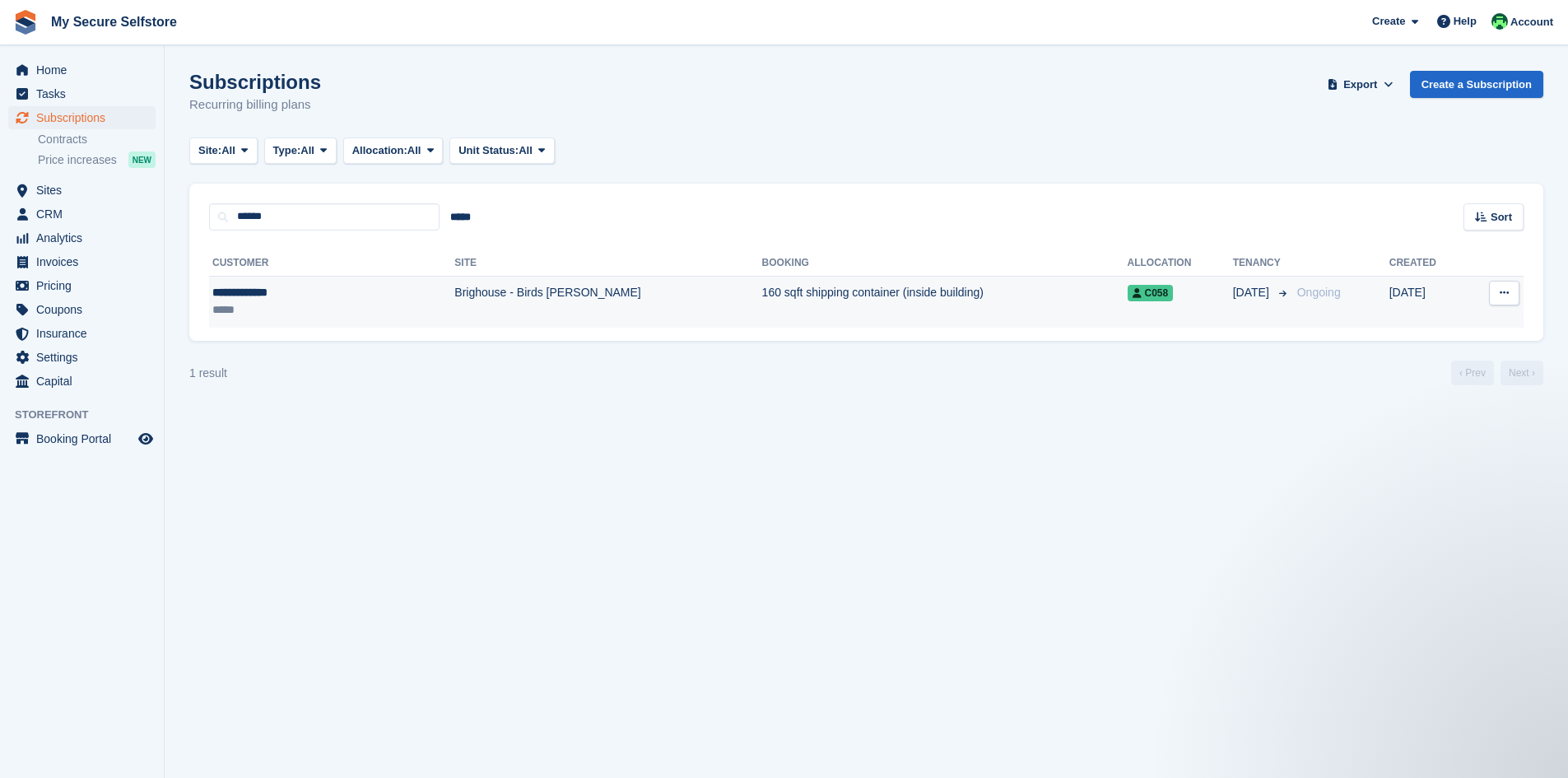
click at [762, 294] on td "160 sqft shipping container (inside building)" at bounding box center [944, 302] width 365 height 52
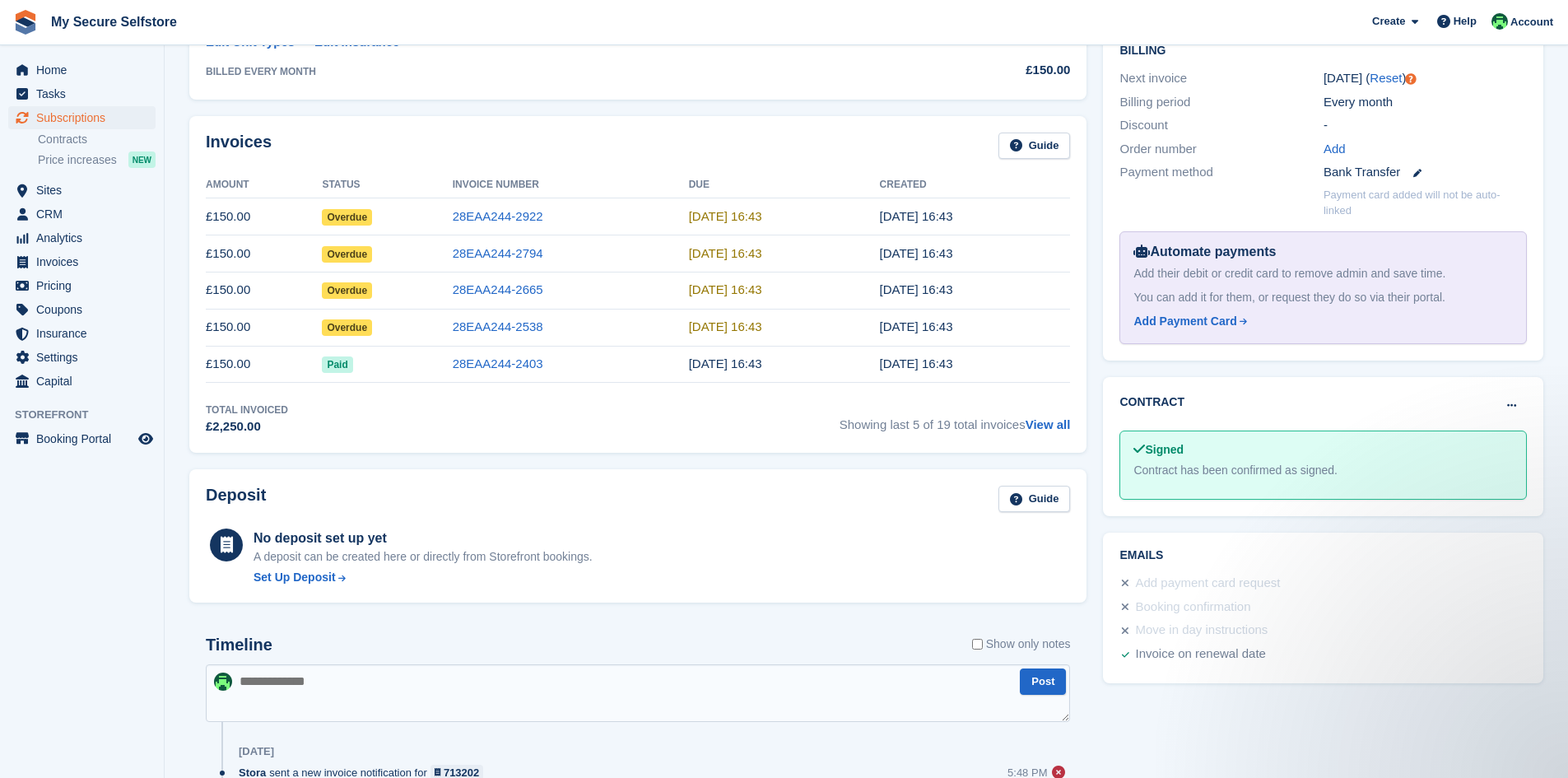
scroll to position [412, 0]
click at [1514, 402] on icon at bounding box center [1511, 404] width 9 height 10
click at [1512, 403] on icon at bounding box center [1511, 404] width 9 height 10
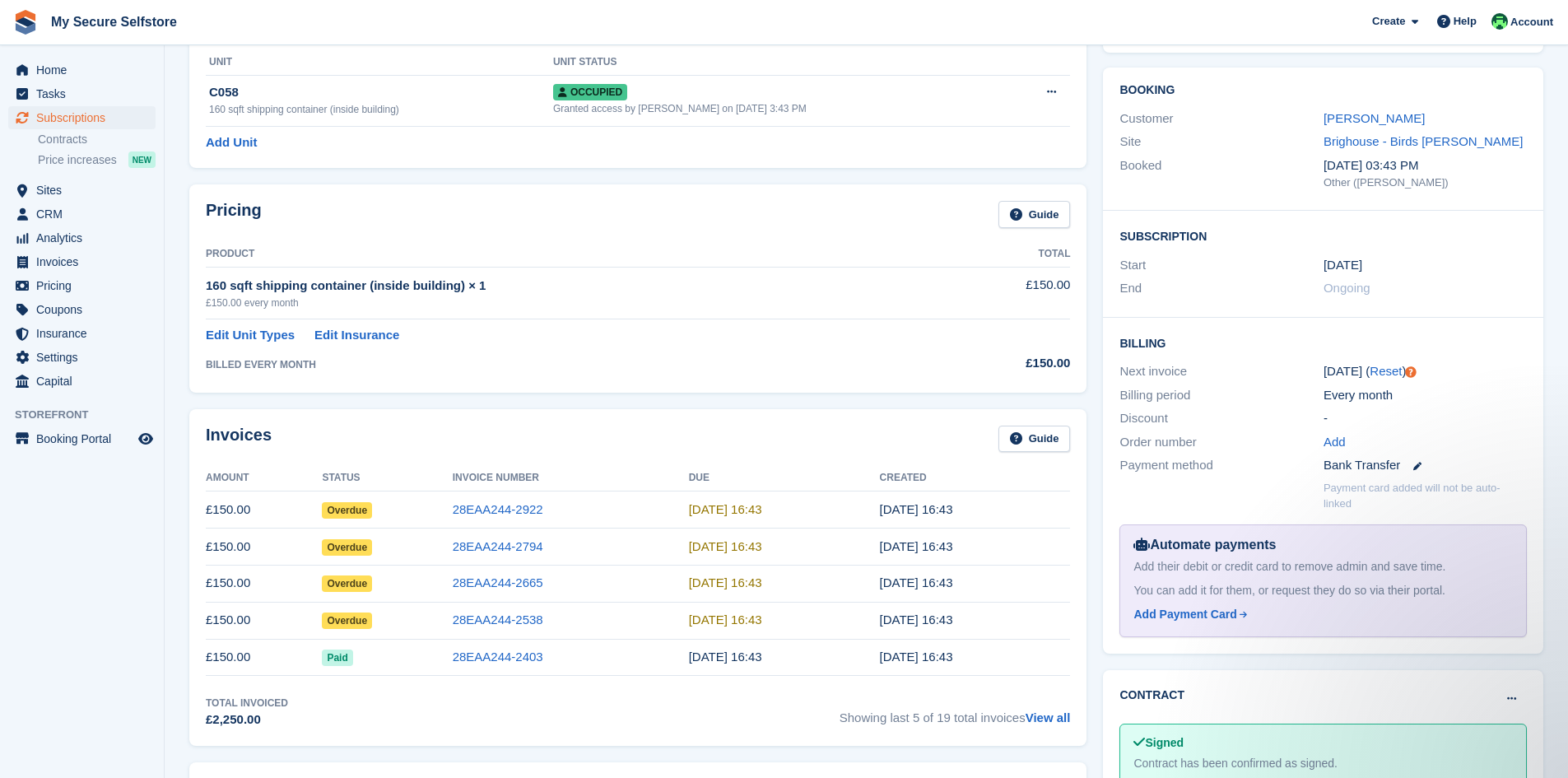
scroll to position [82, 0]
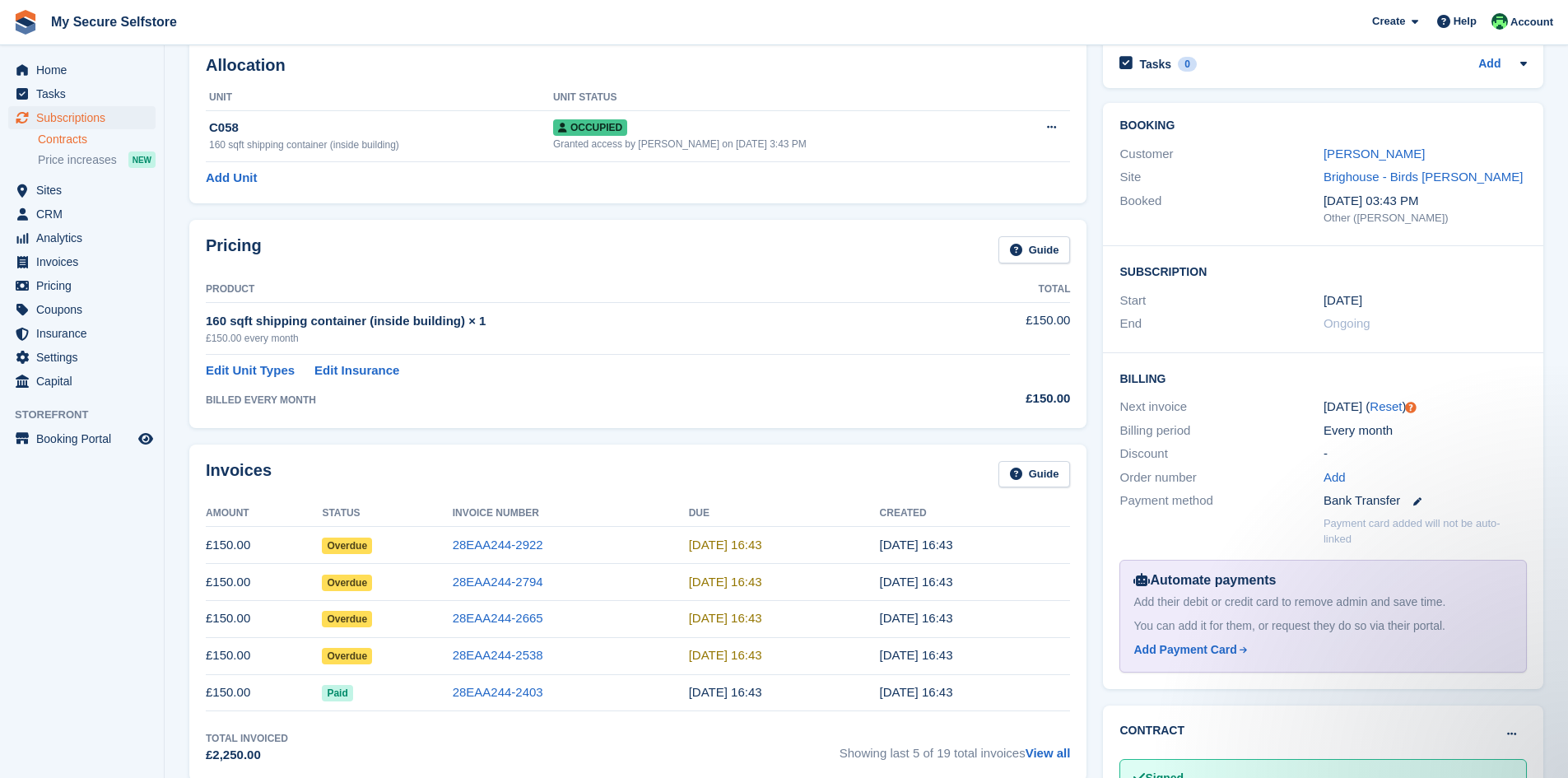
click at [61, 138] on link "Contracts" at bounding box center [97, 139] width 118 height 16
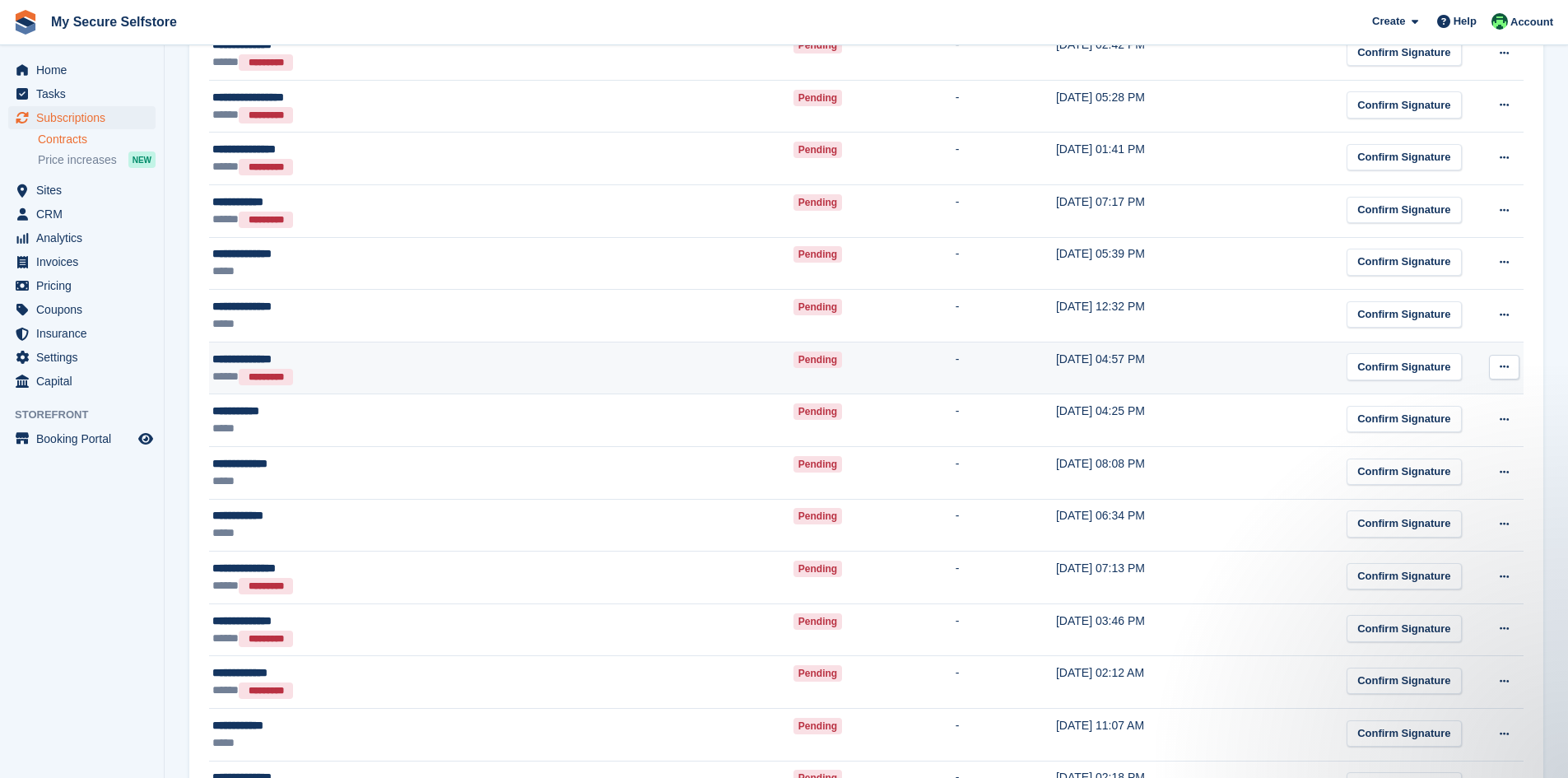
scroll to position [2250, 0]
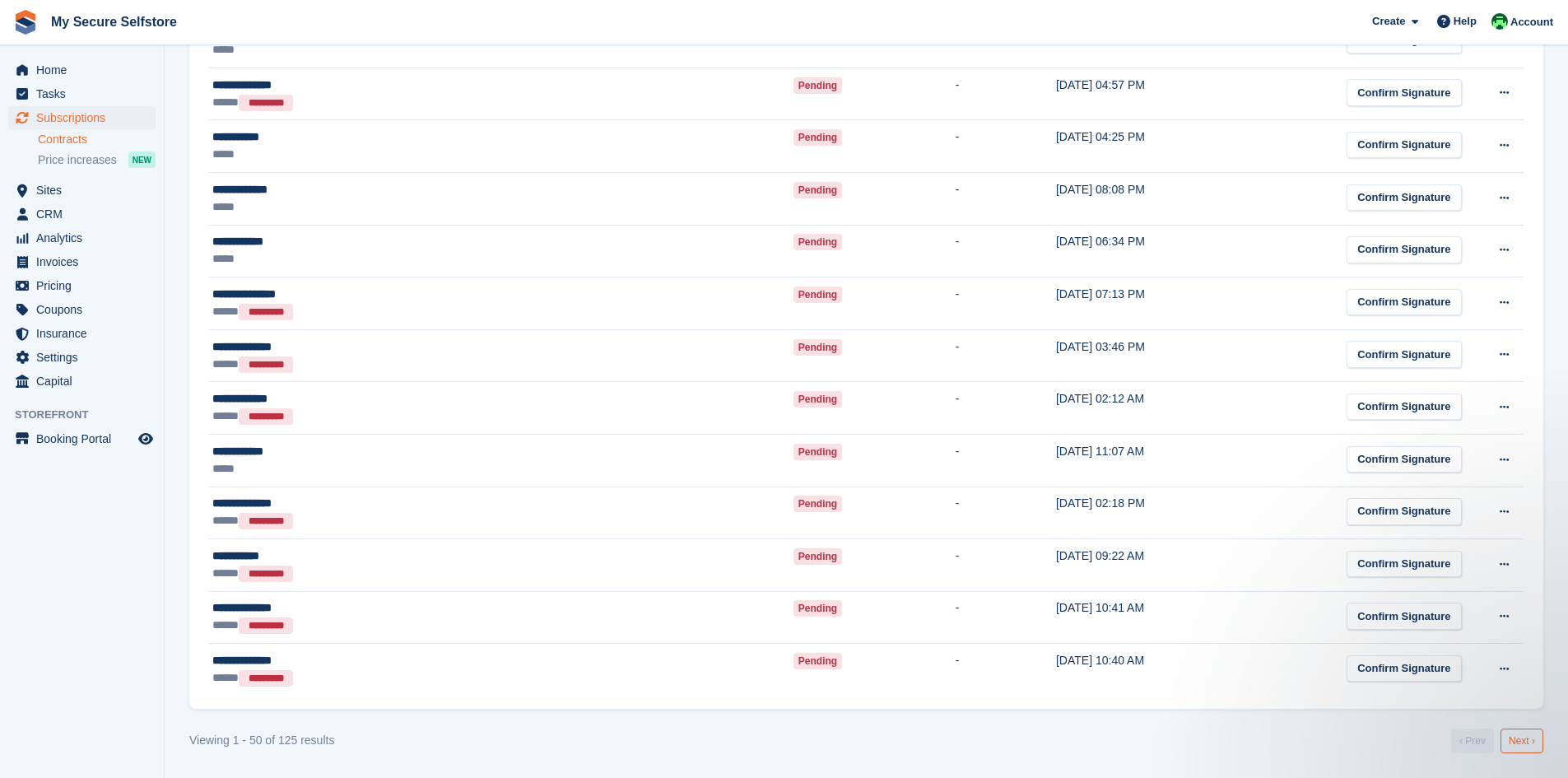
click at [1527, 745] on link "Next ›" at bounding box center [1521, 741] width 42 height 25
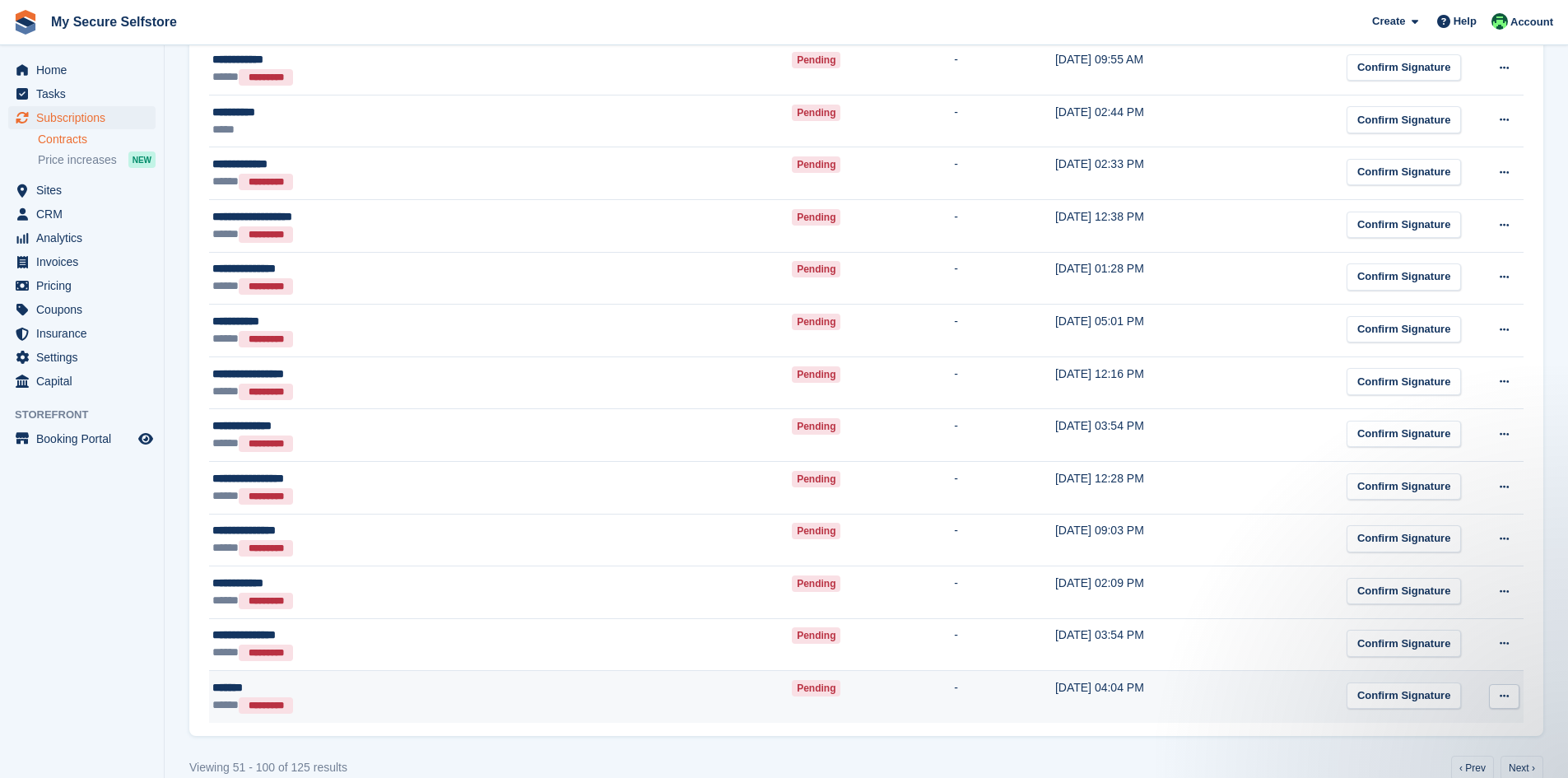
scroll to position [2250, 0]
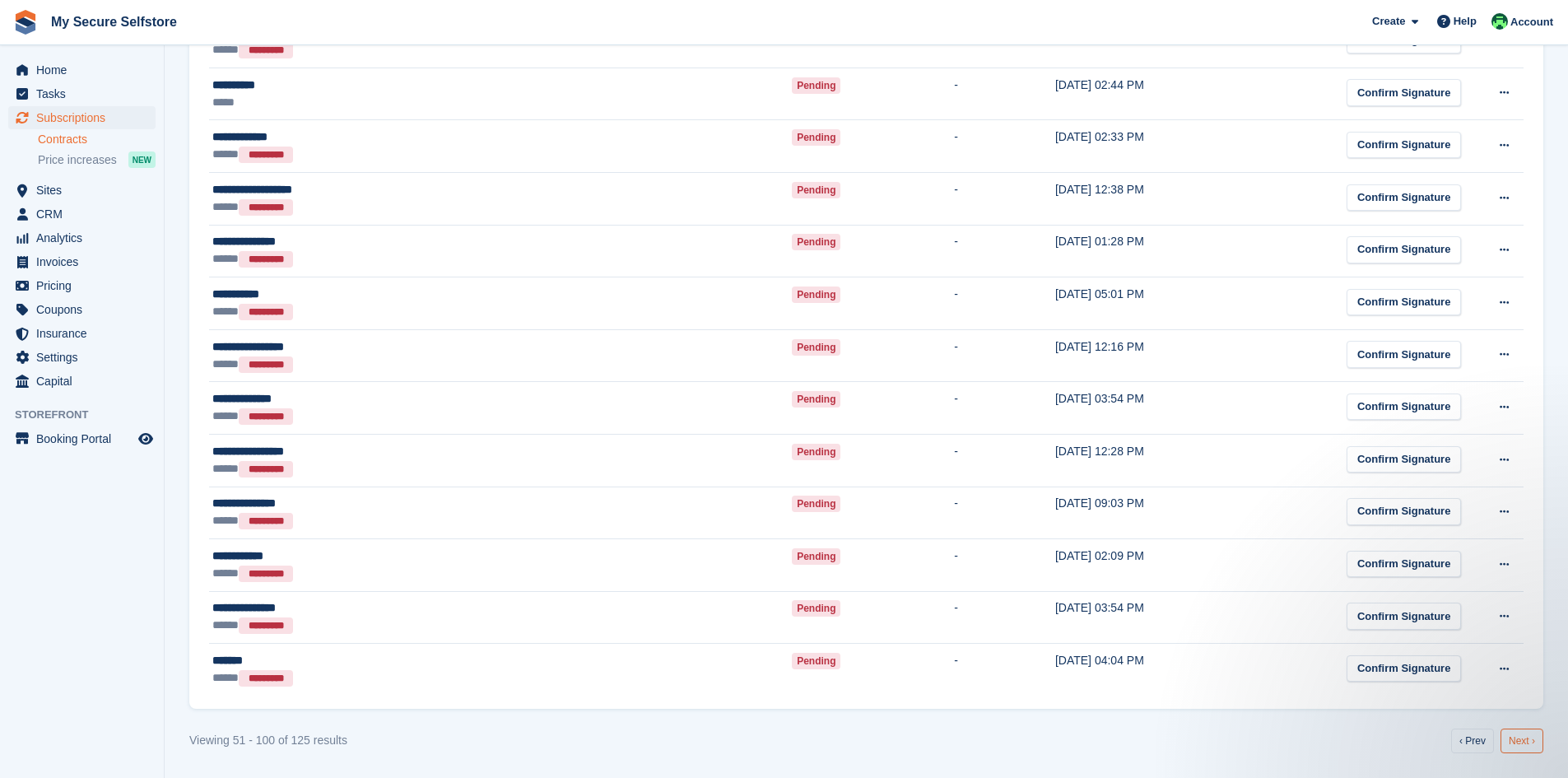
click at [1522, 743] on link "Next ›" at bounding box center [1521, 741] width 42 height 25
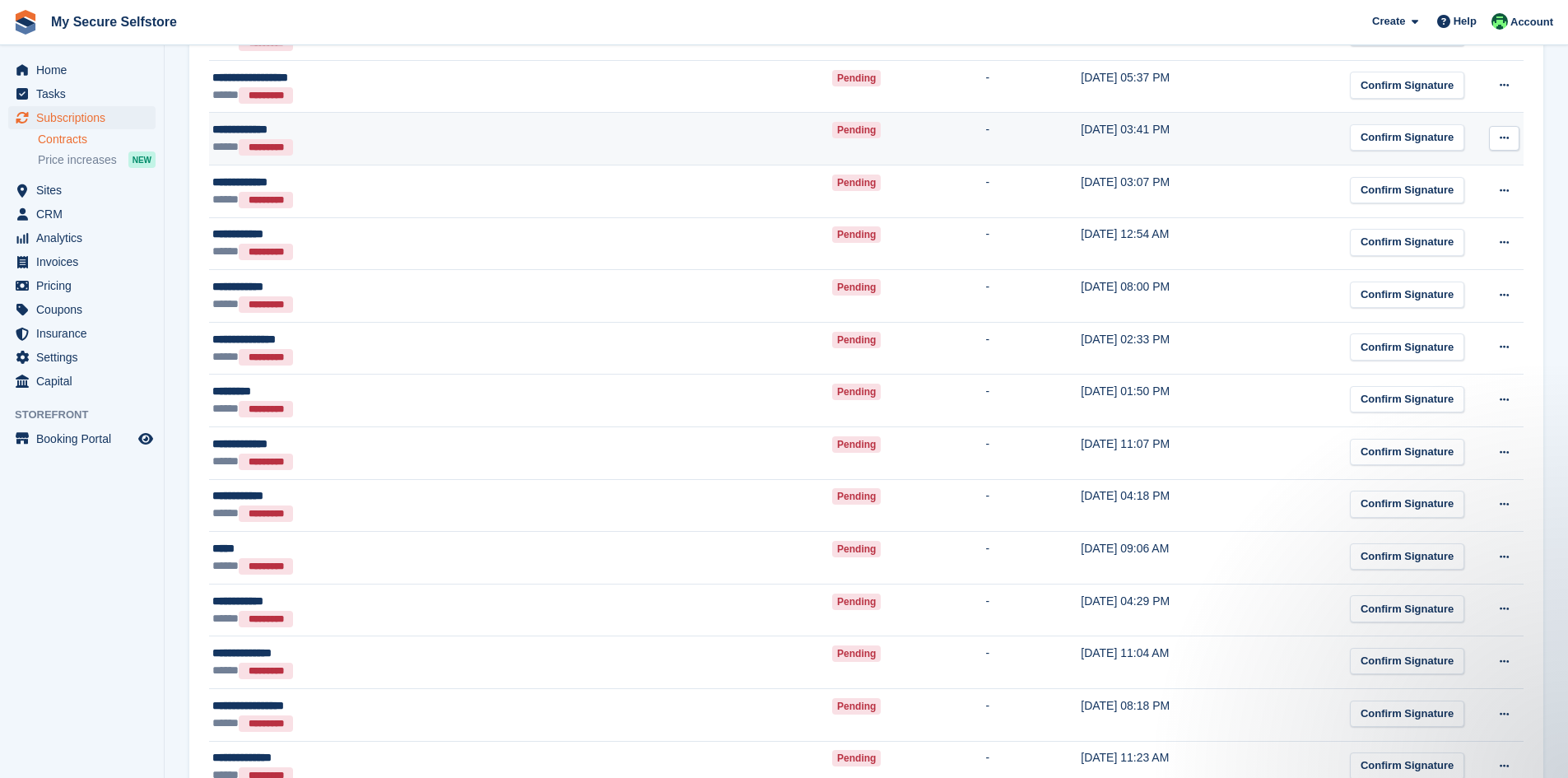
scroll to position [35, 0]
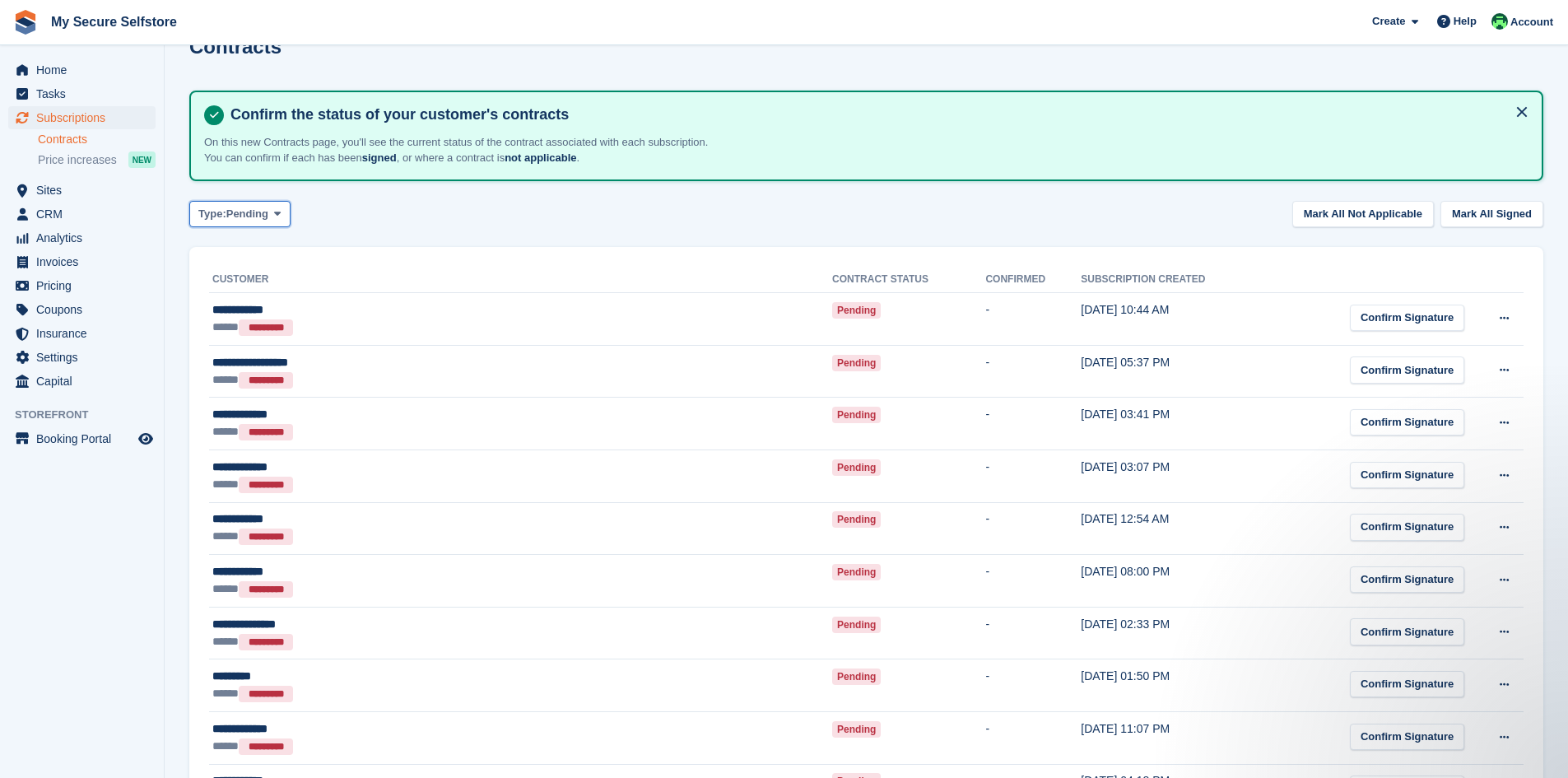
click at [280, 215] on icon at bounding box center [278, 214] width 7 height 10
click at [222, 287] on link "Signed" at bounding box center [268, 282] width 144 height 29
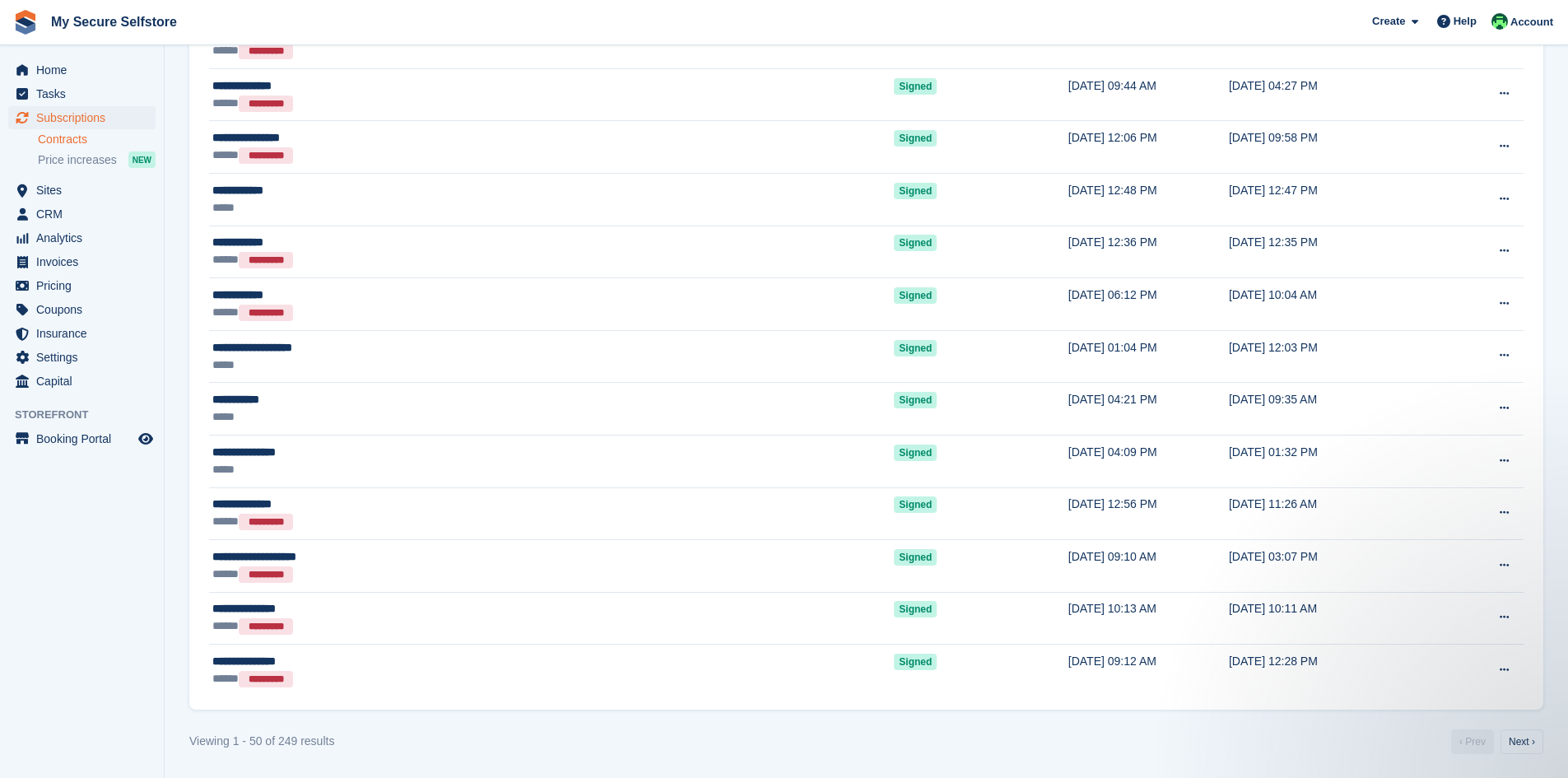
scroll to position [2250, 0]
click at [1511, 736] on link "Next ›" at bounding box center [1521, 741] width 42 height 25
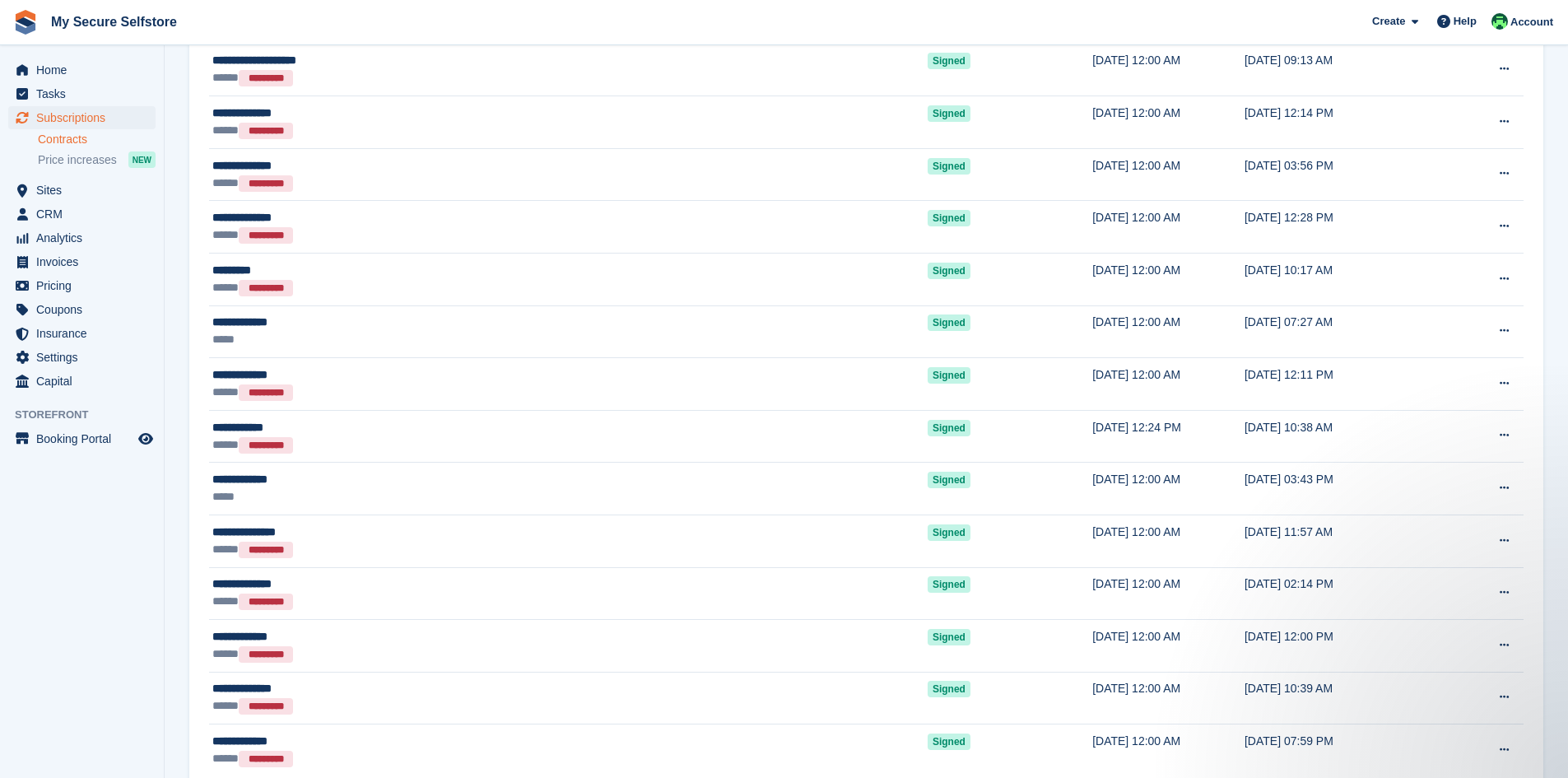
scroll to position [2223, 0]
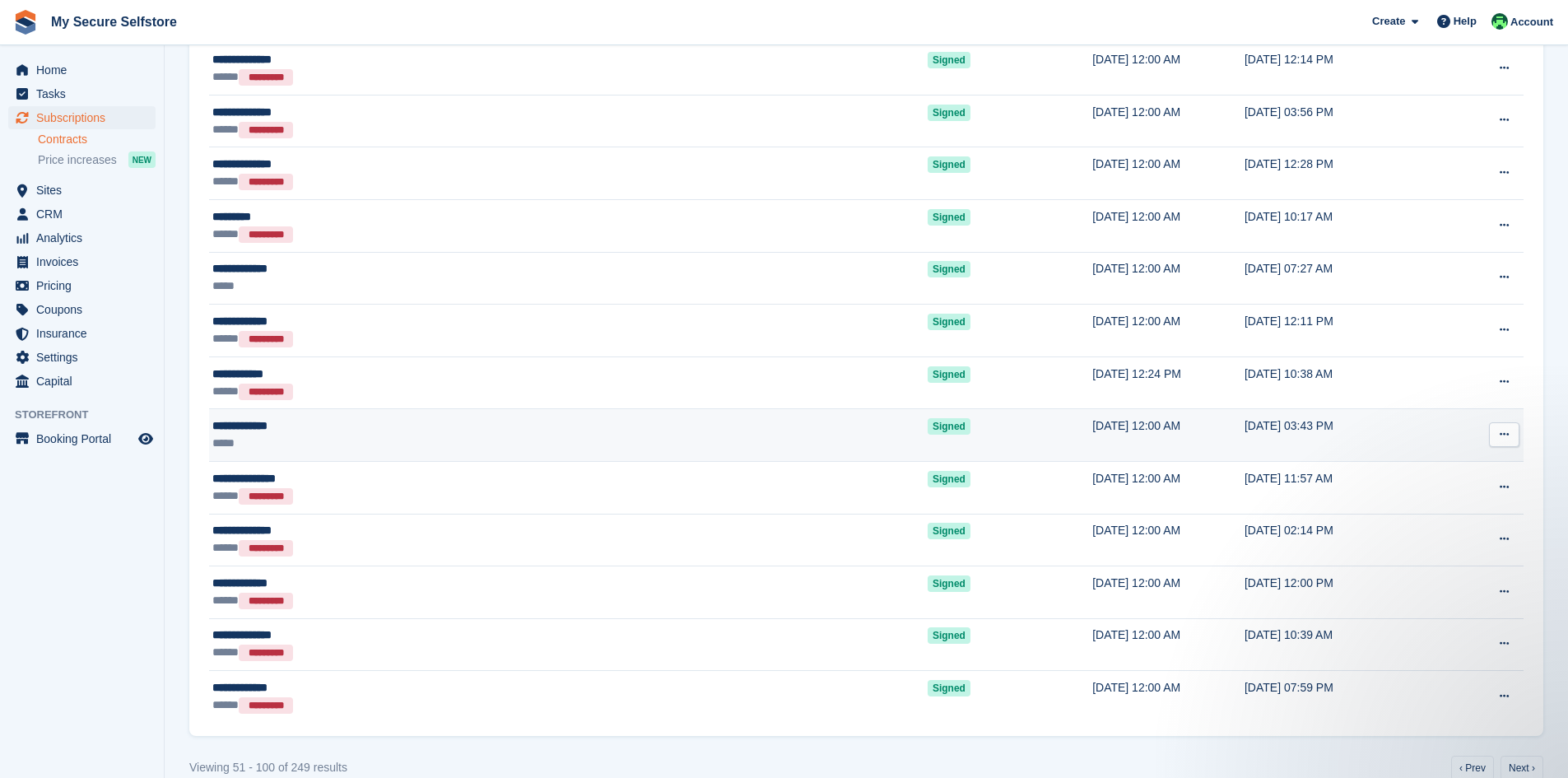
click at [266, 427] on div "**********" at bounding box center [419, 426] width 416 height 17
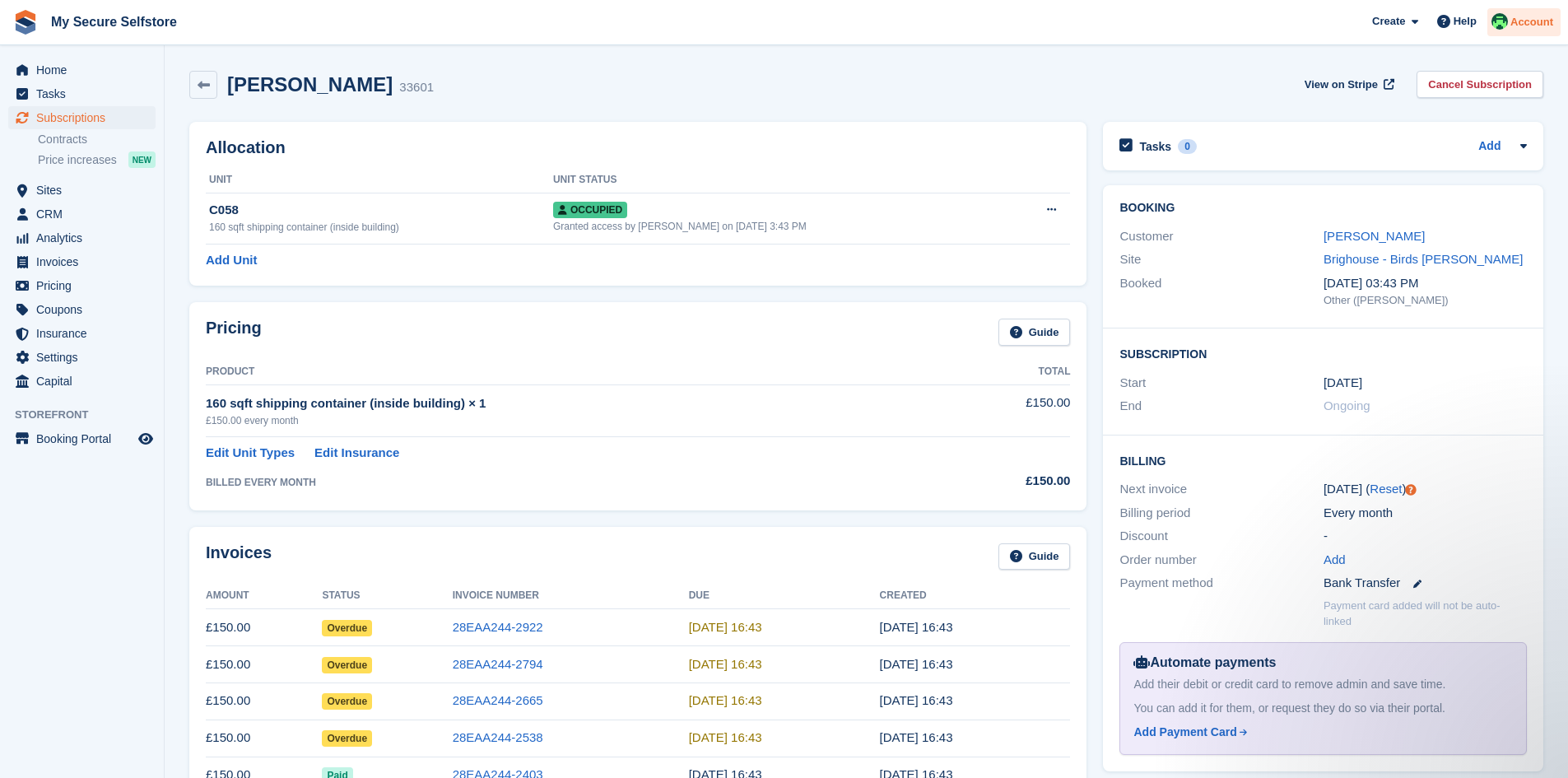
click at [1526, 22] on span "Account" at bounding box center [1531, 22] width 42 height 16
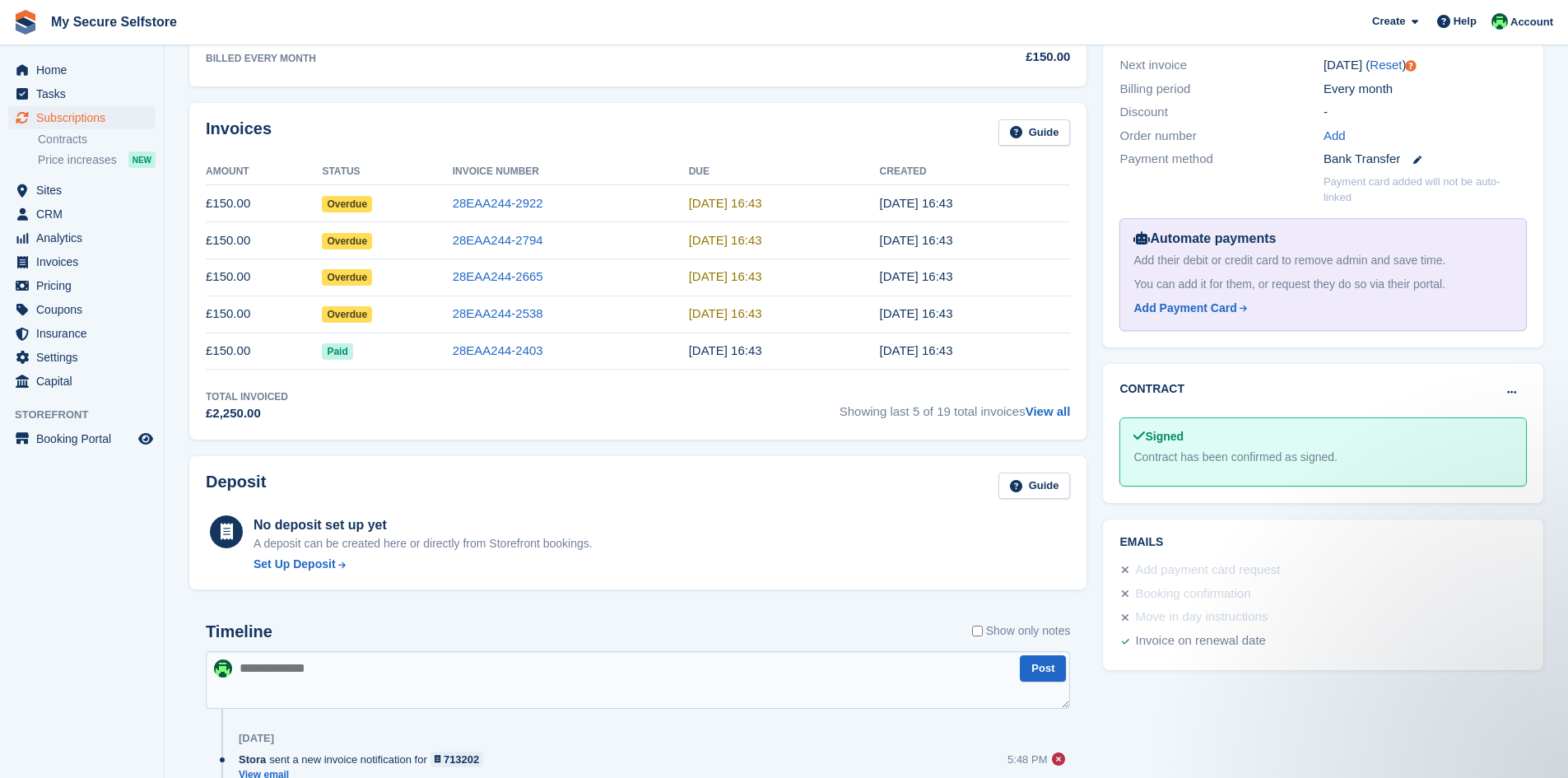
scroll to position [12, 0]
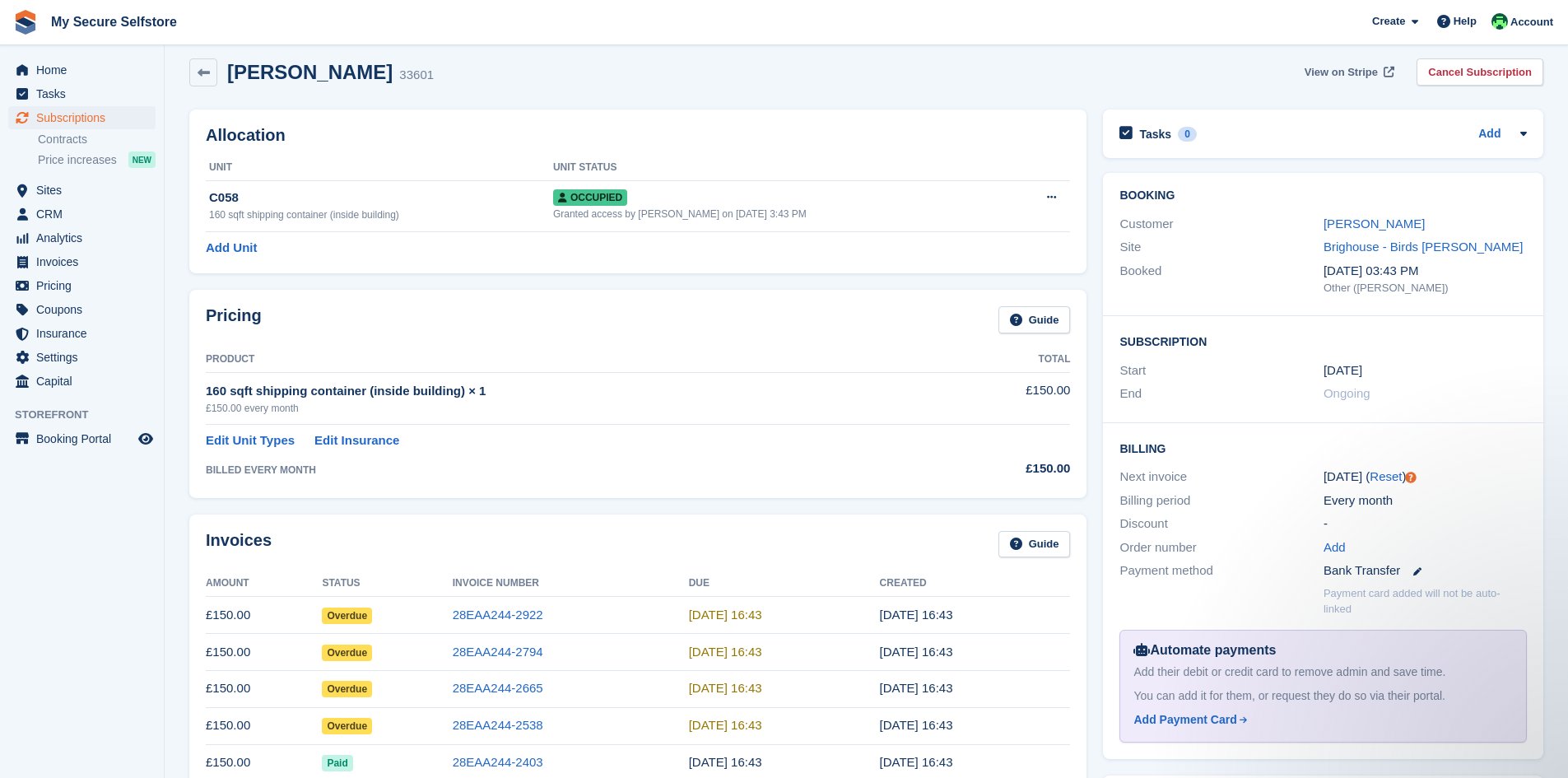
click at [1359, 68] on span "View on Stripe" at bounding box center [1341, 72] width 74 height 16
